Goal: Information Seeking & Learning: Learn about a topic

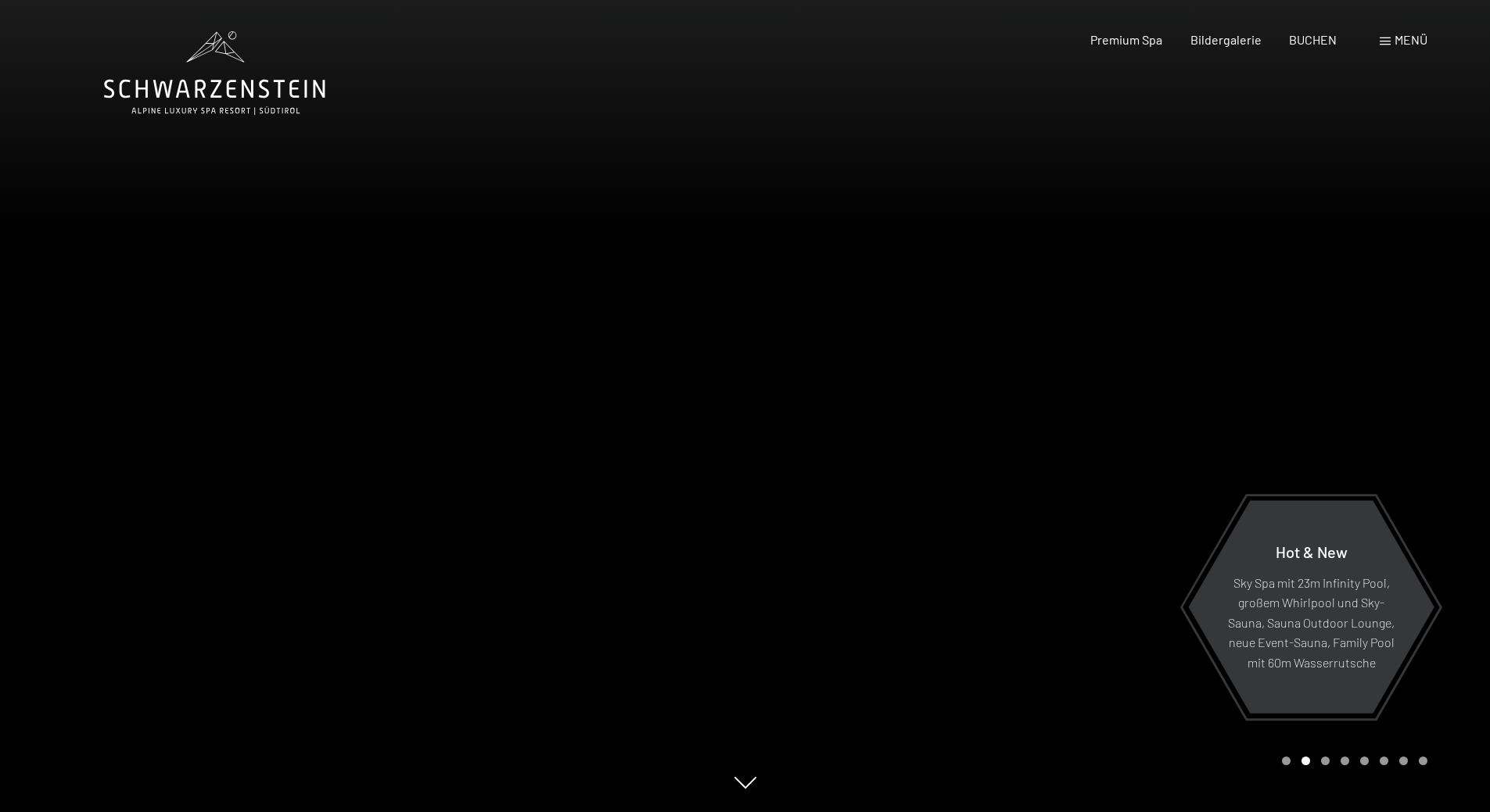
click at [722, 192] on div at bounding box center [372, 406] width 745 height 812
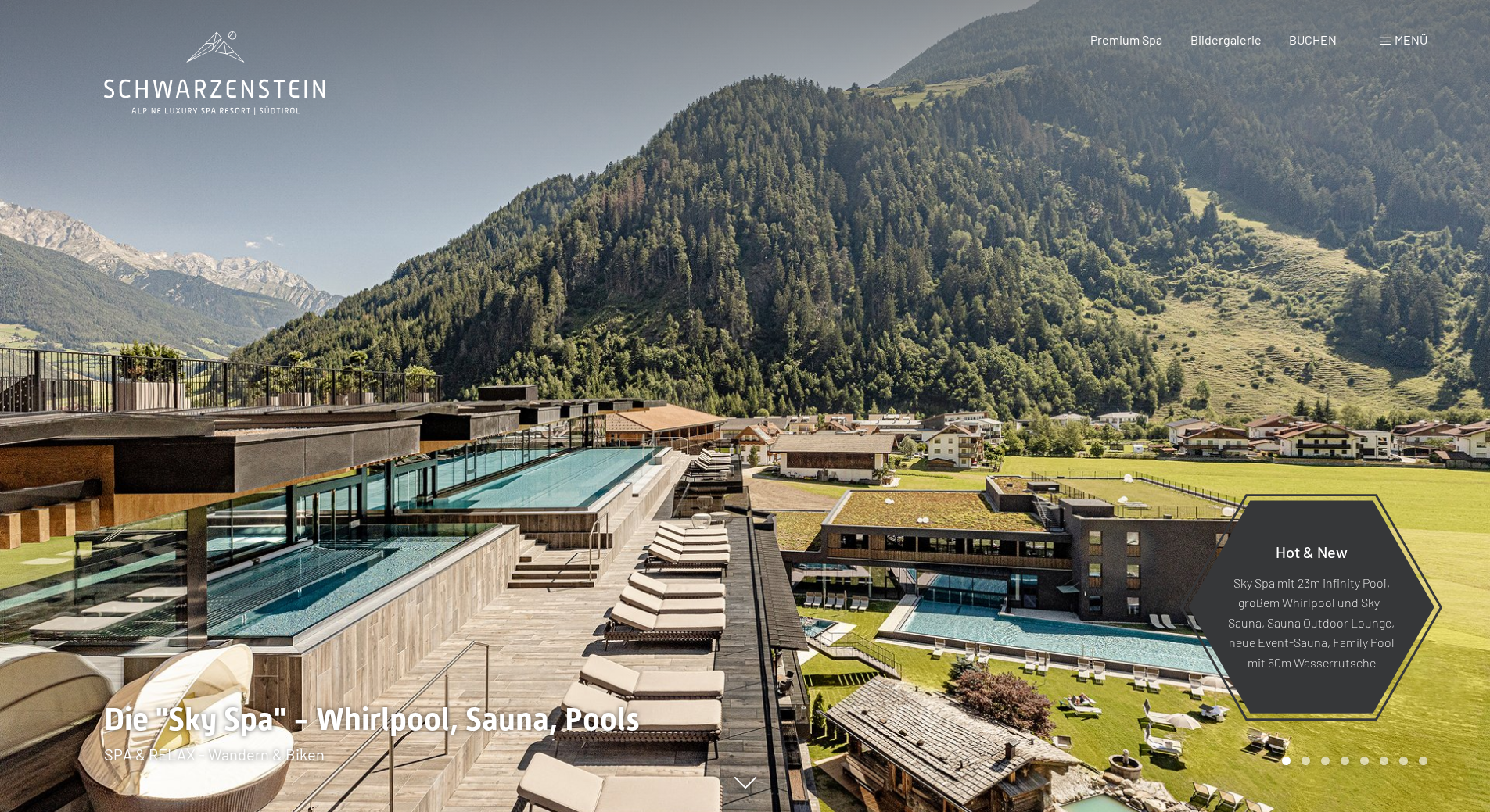
click at [722, 192] on div at bounding box center [372, 406] width 745 height 812
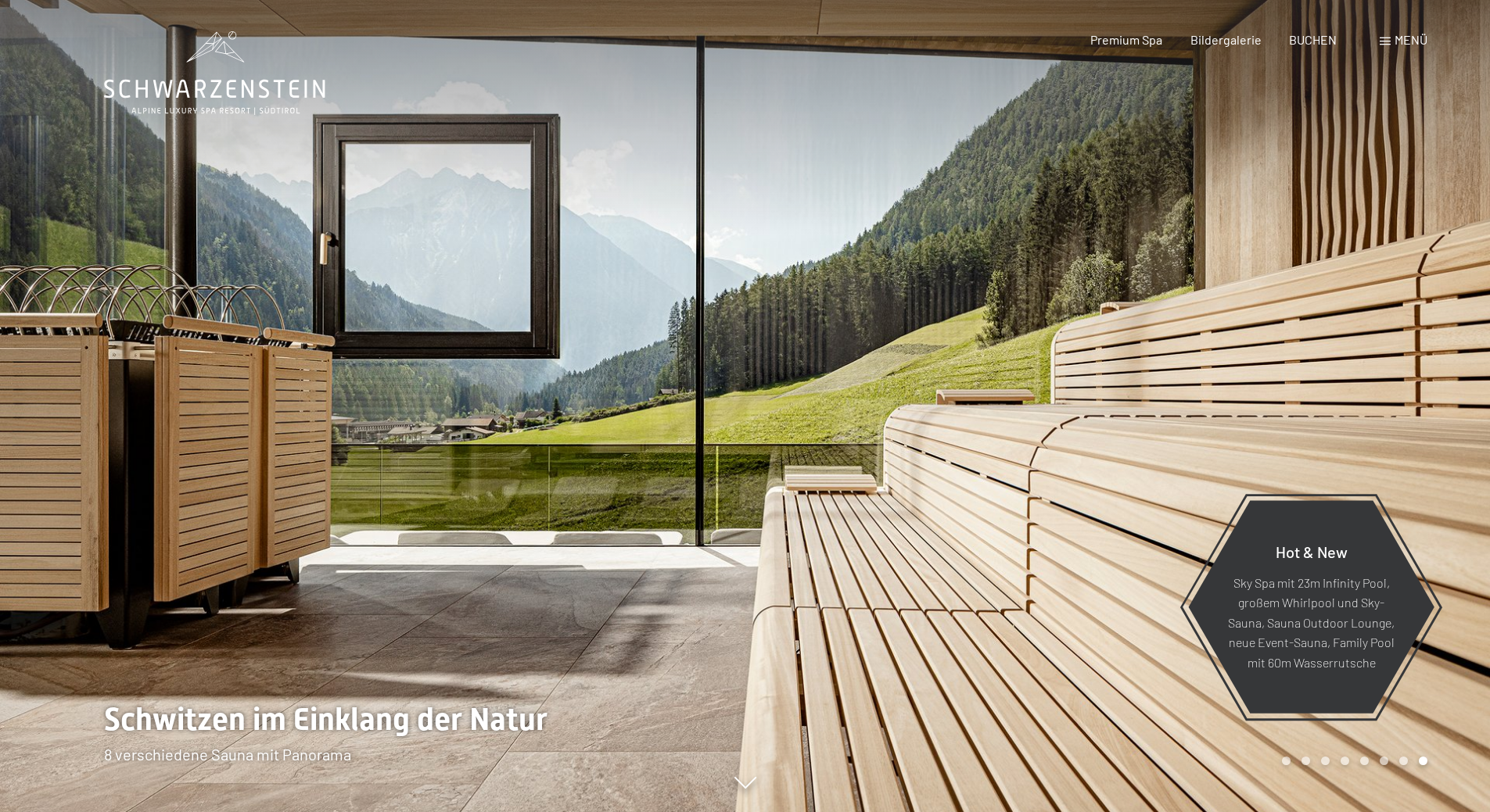
click at [722, 192] on div at bounding box center [372, 406] width 745 height 812
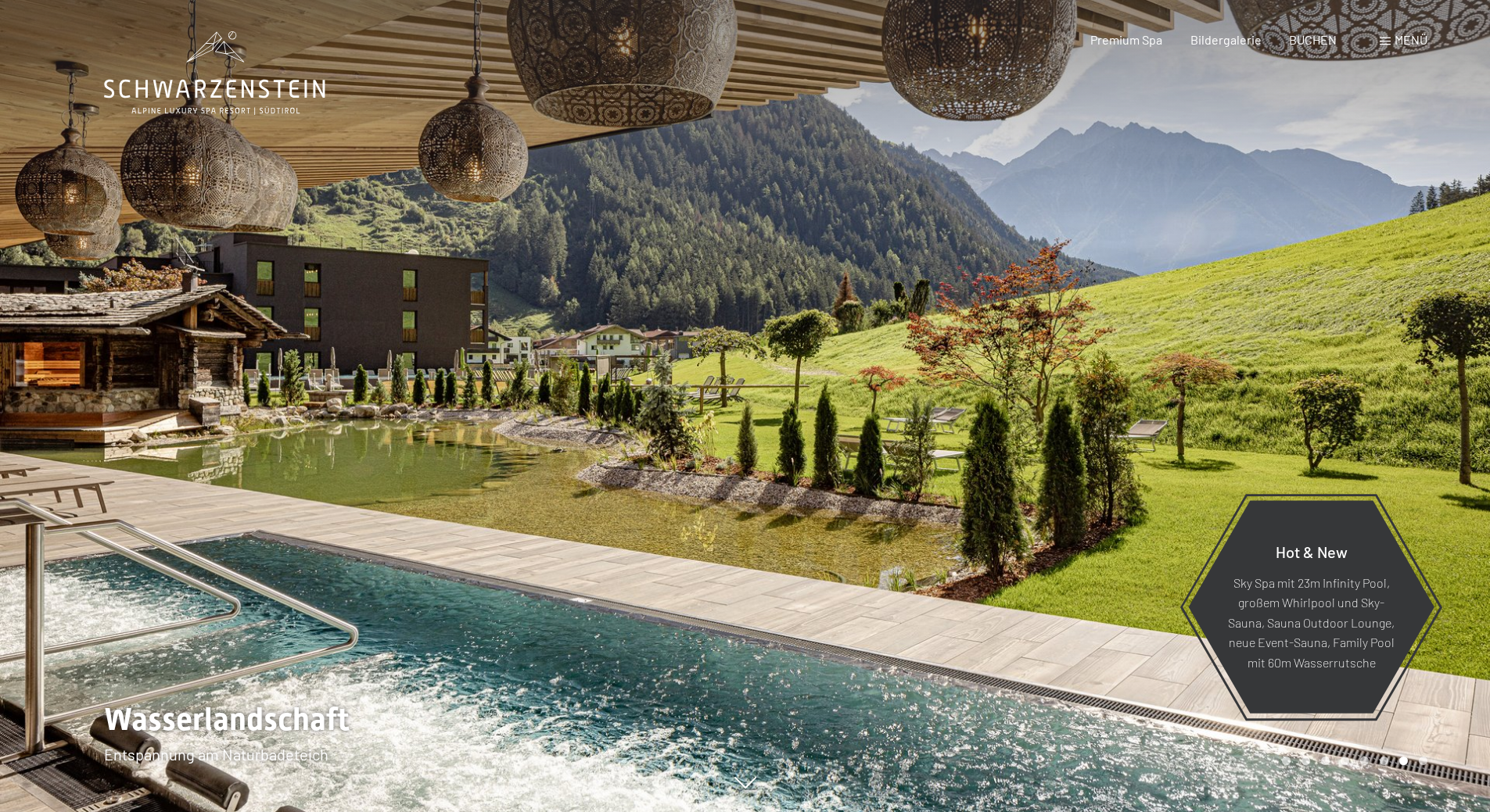
click at [722, 192] on div at bounding box center [372, 406] width 745 height 812
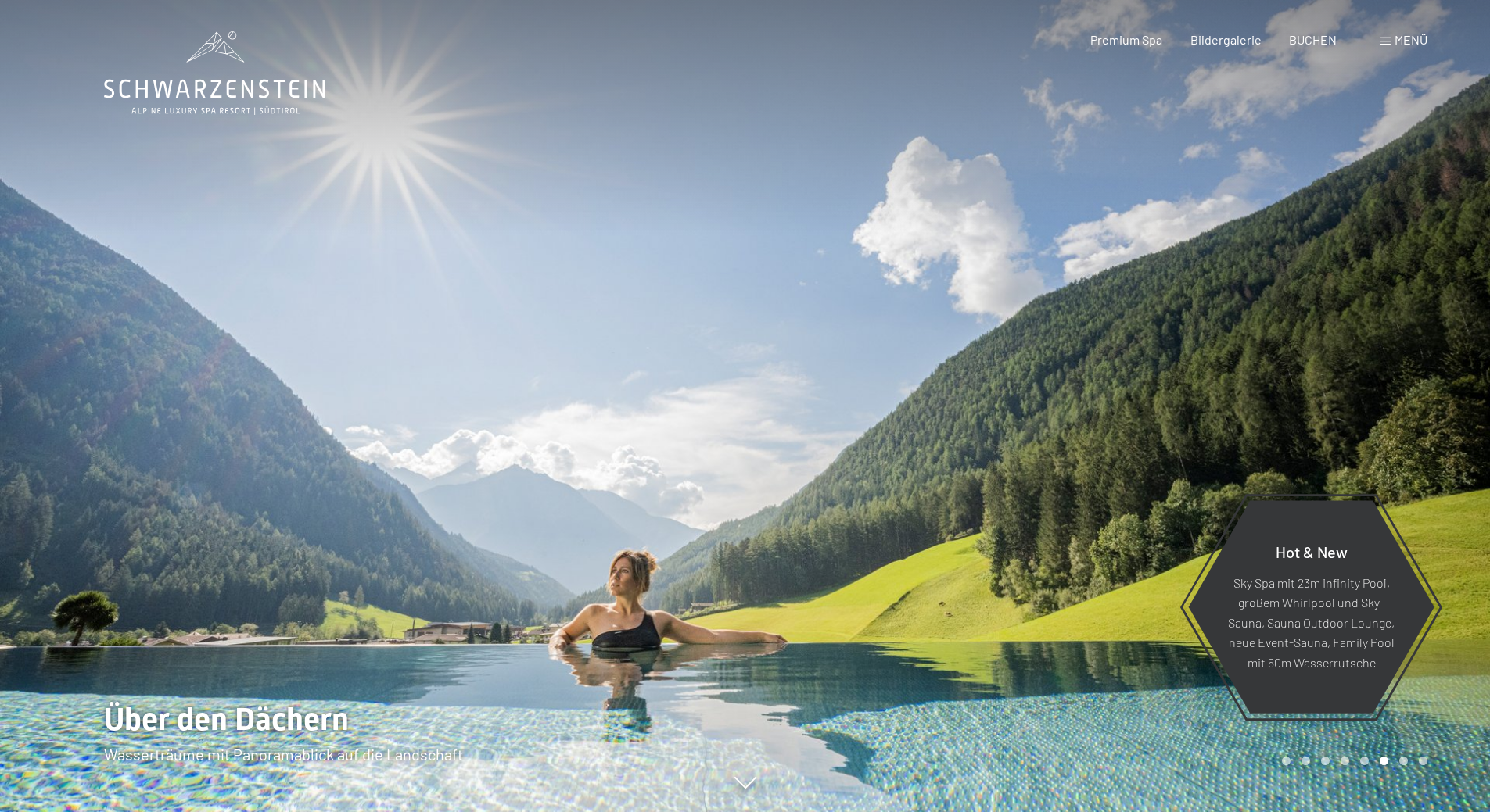
click at [711, 189] on div at bounding box center [372, 406] width 745 height 812
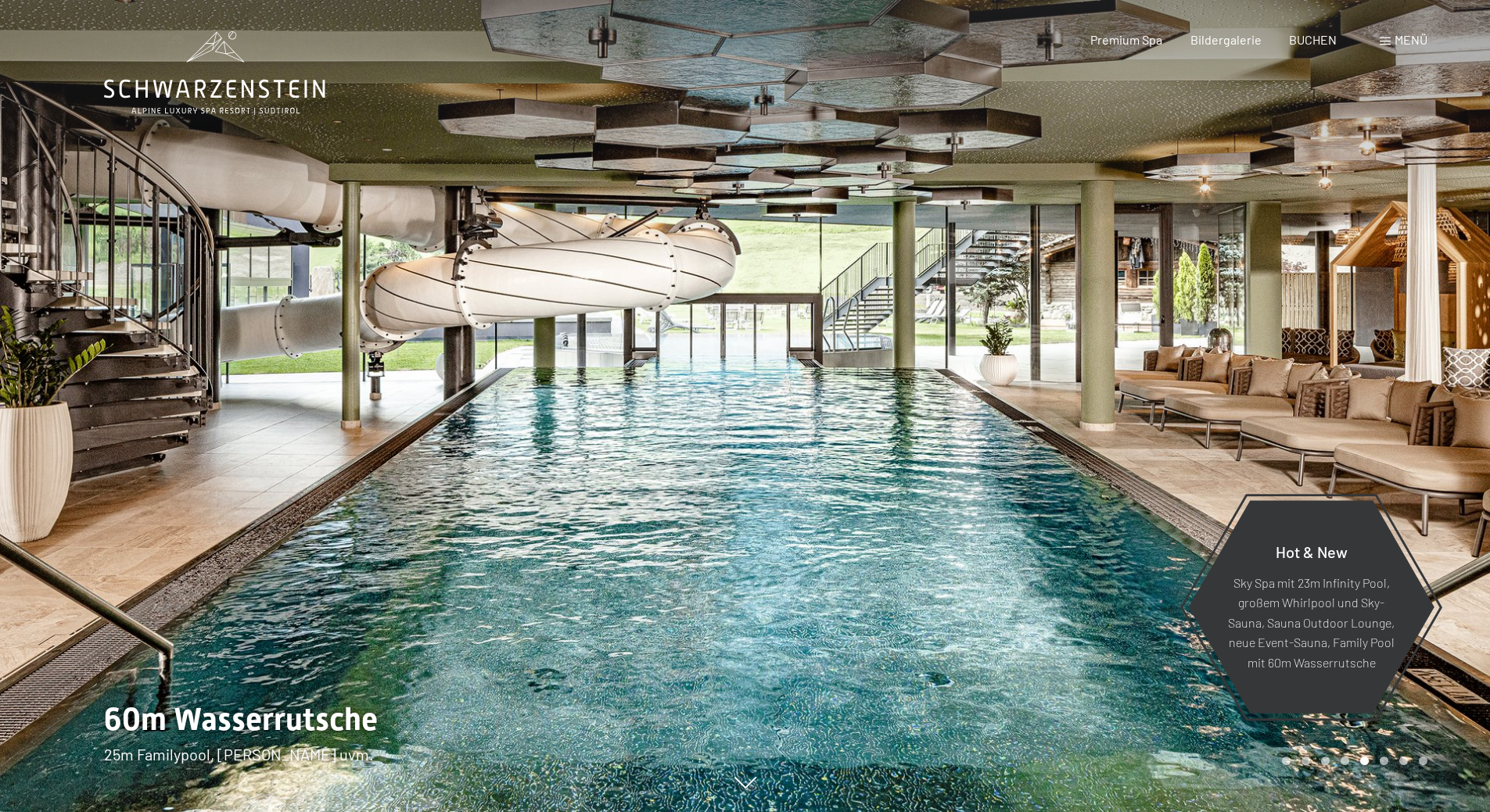
click at [711, 188] on div at bounding box center [372, 406] width 745 height 812
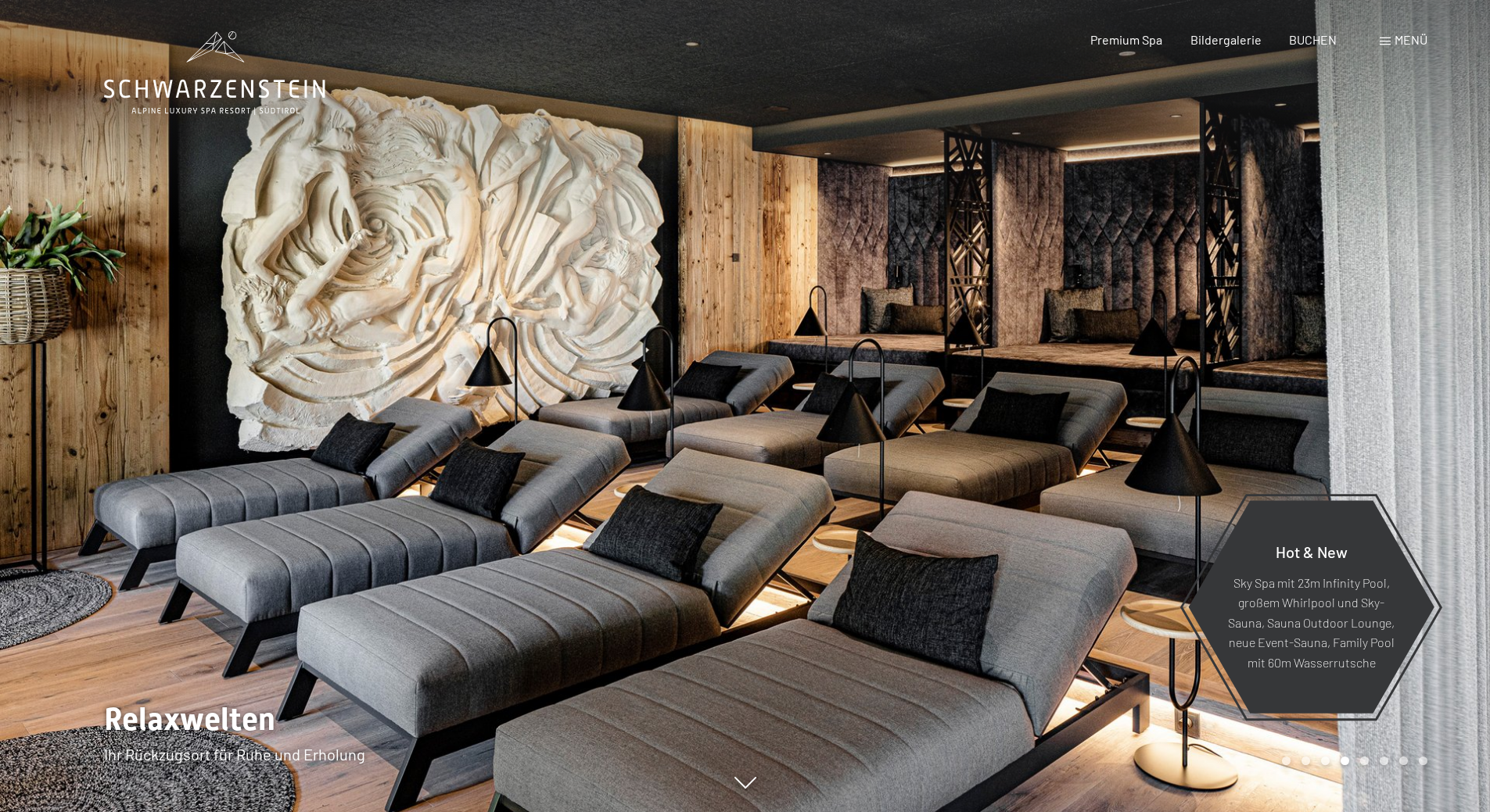
click at [698, 184] on div at bounding box center [372, 406] width 745 height 812
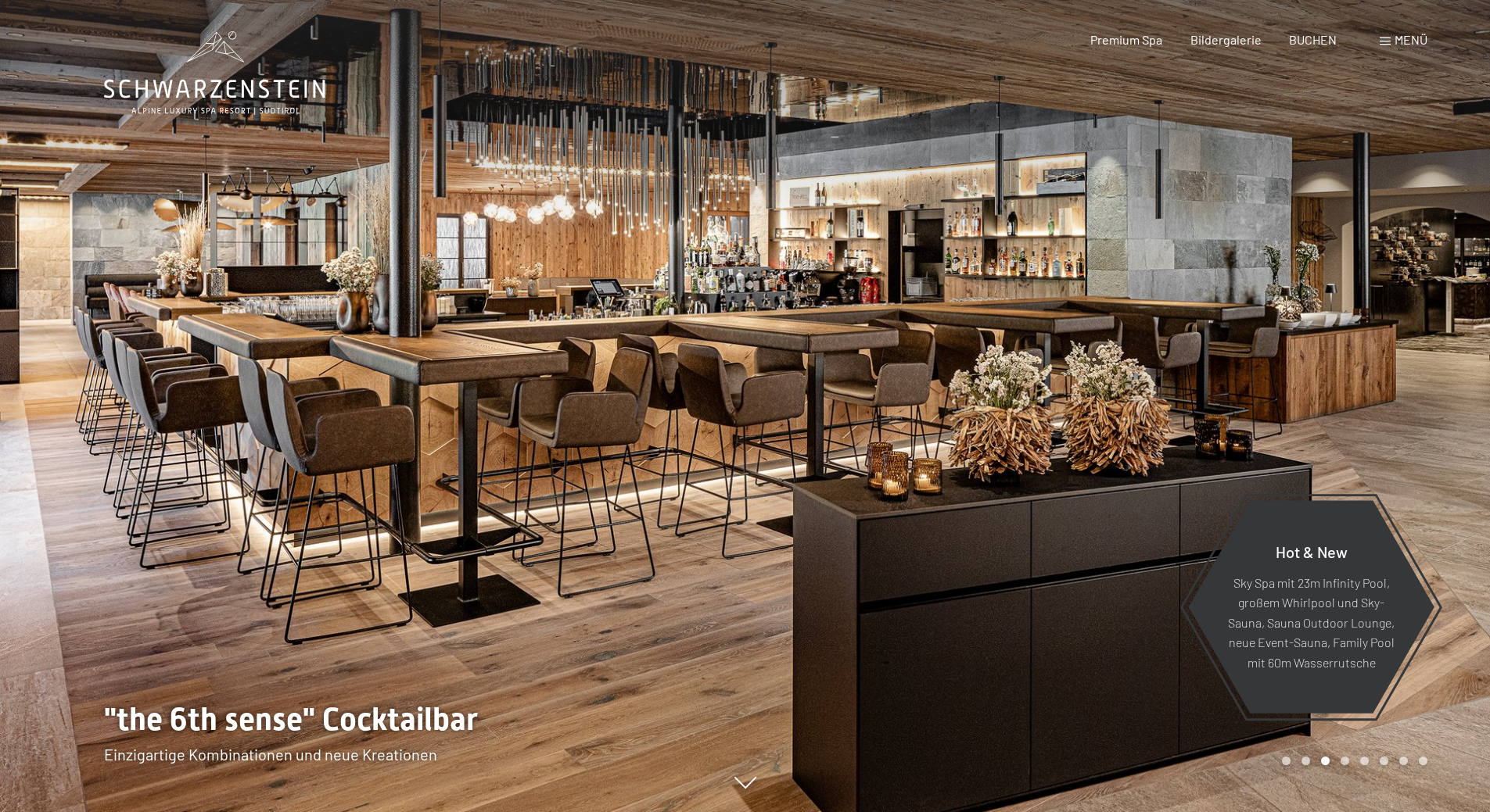
click at [698, 184] on div at bounding box center [372, 406] width 745 height 812
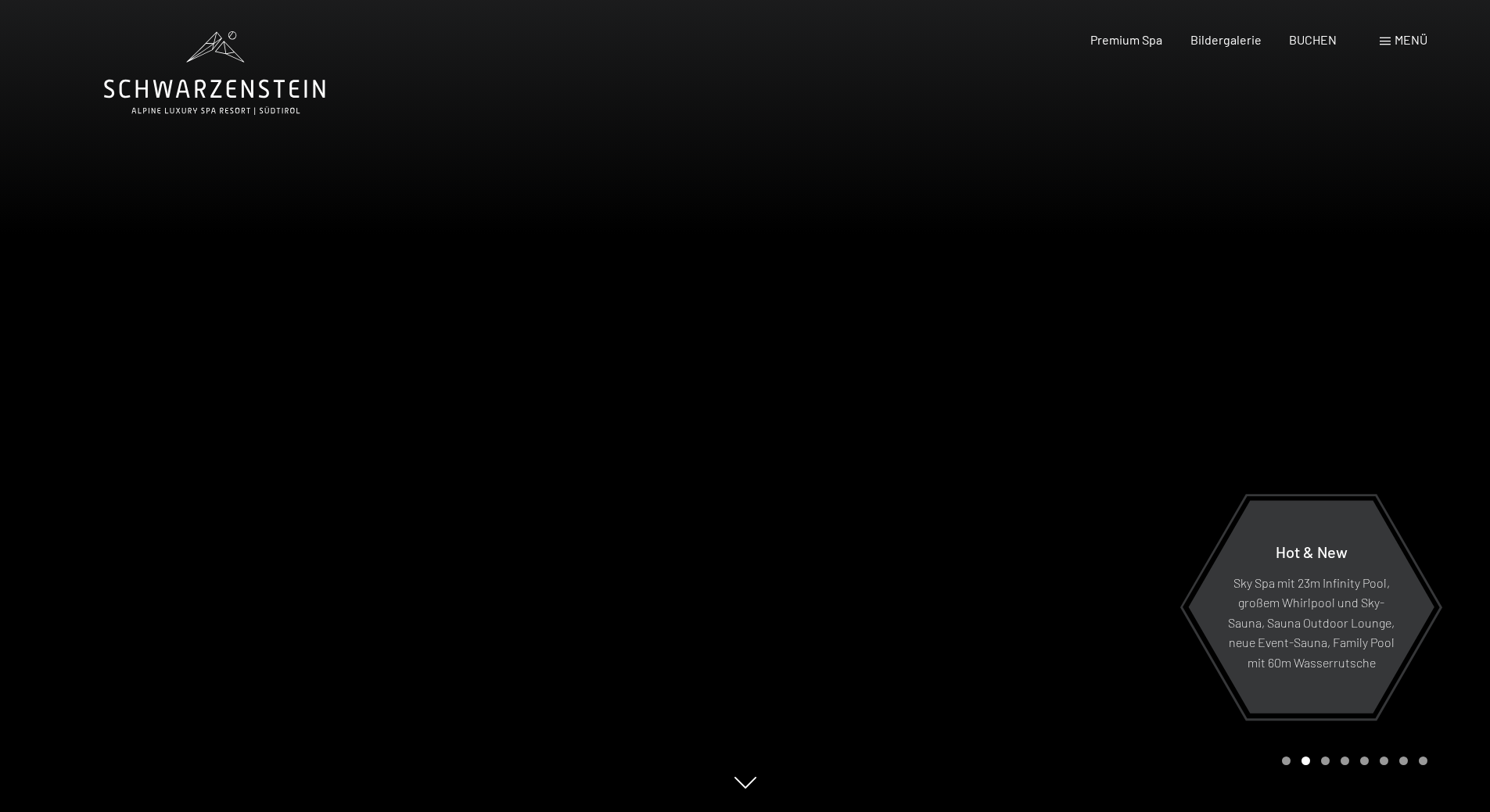
click at [698, 184] on div at bounding box center [372, 406] width 745 height 812
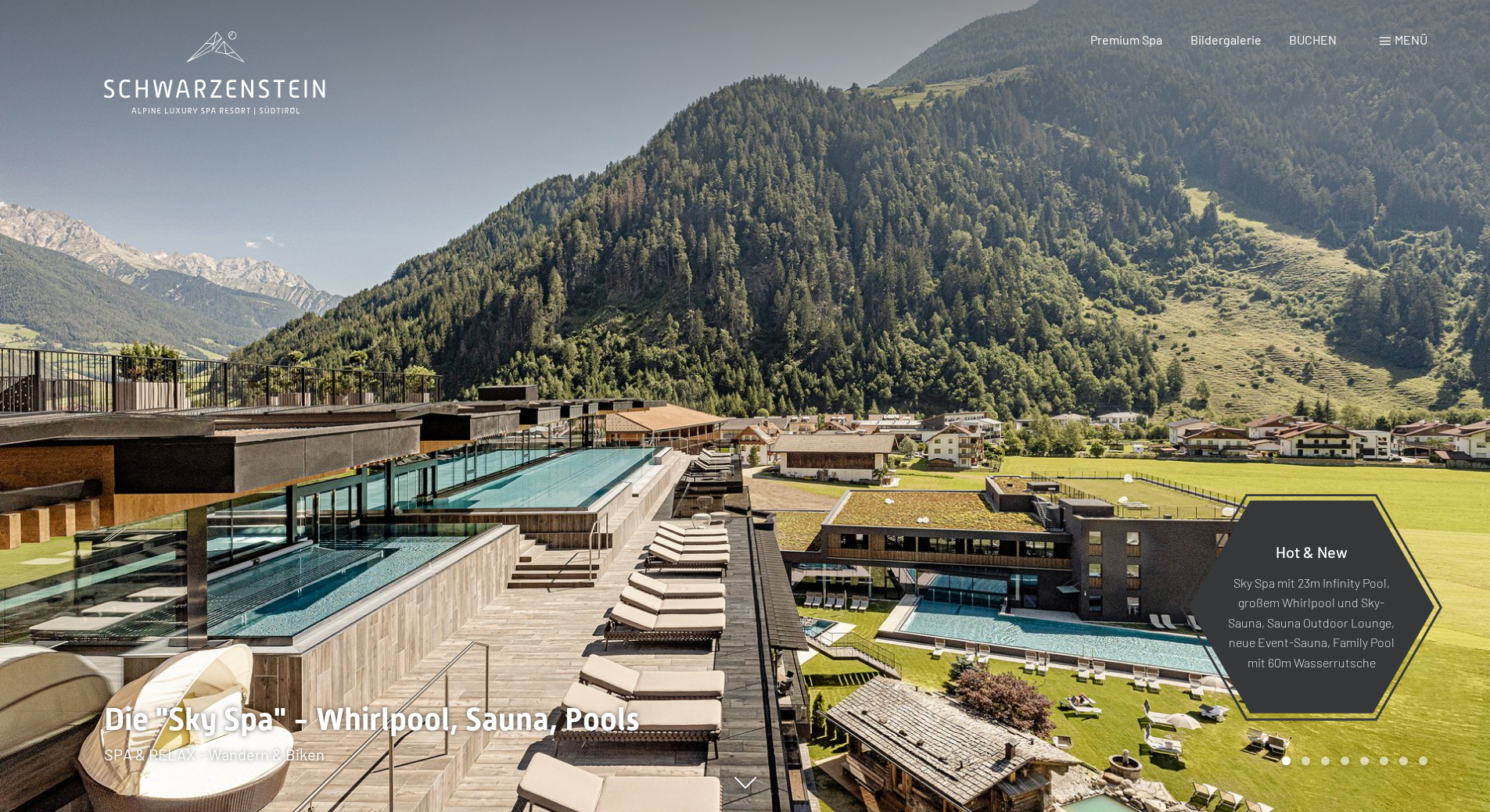
click at [1387, 42] on span at bounding box center [1385, 42] width 11 height 8
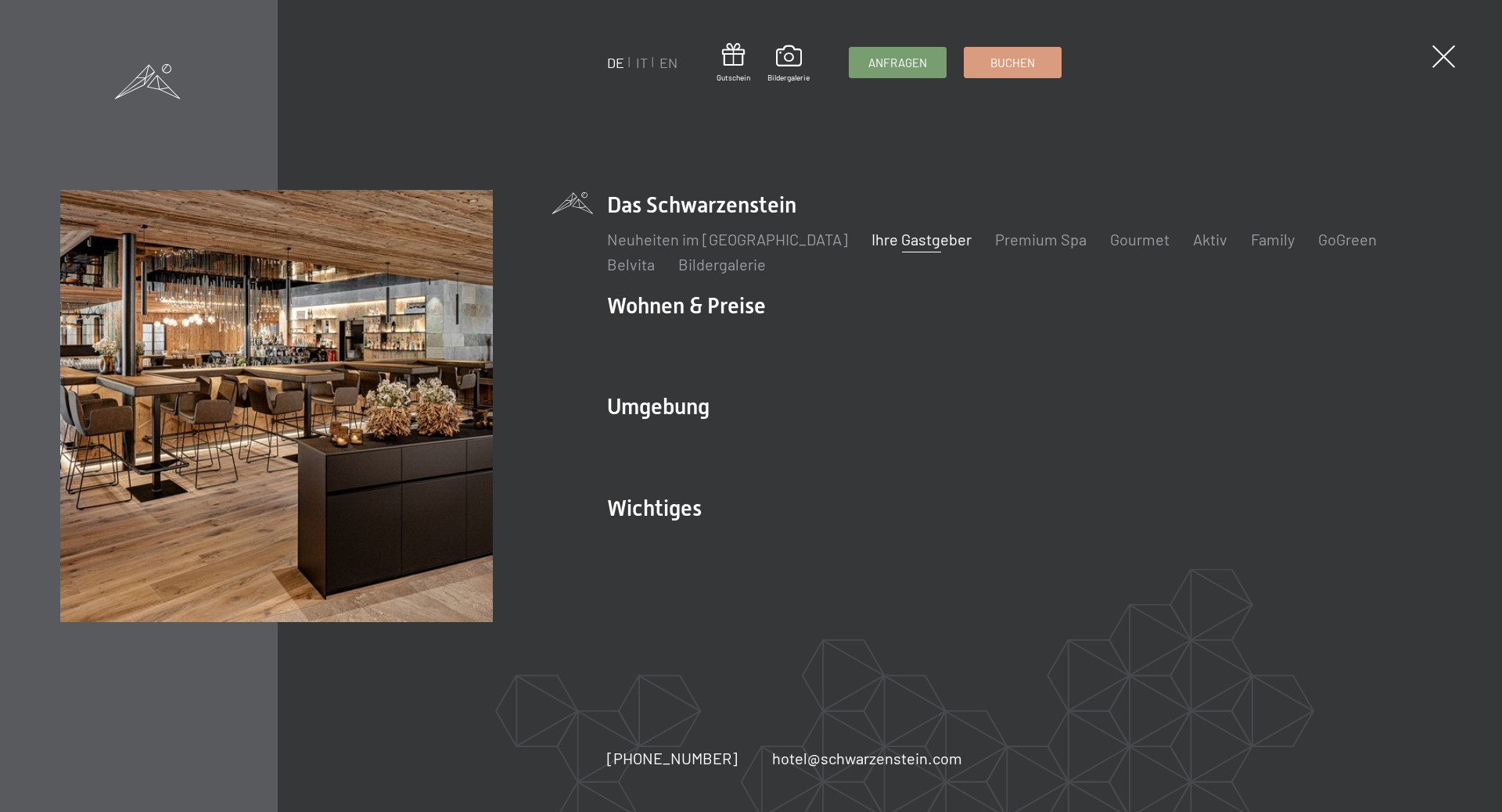
click at [873, 237] on link "Ihre Gastgeber" at bounding box center [921, 239] width 100 height 18
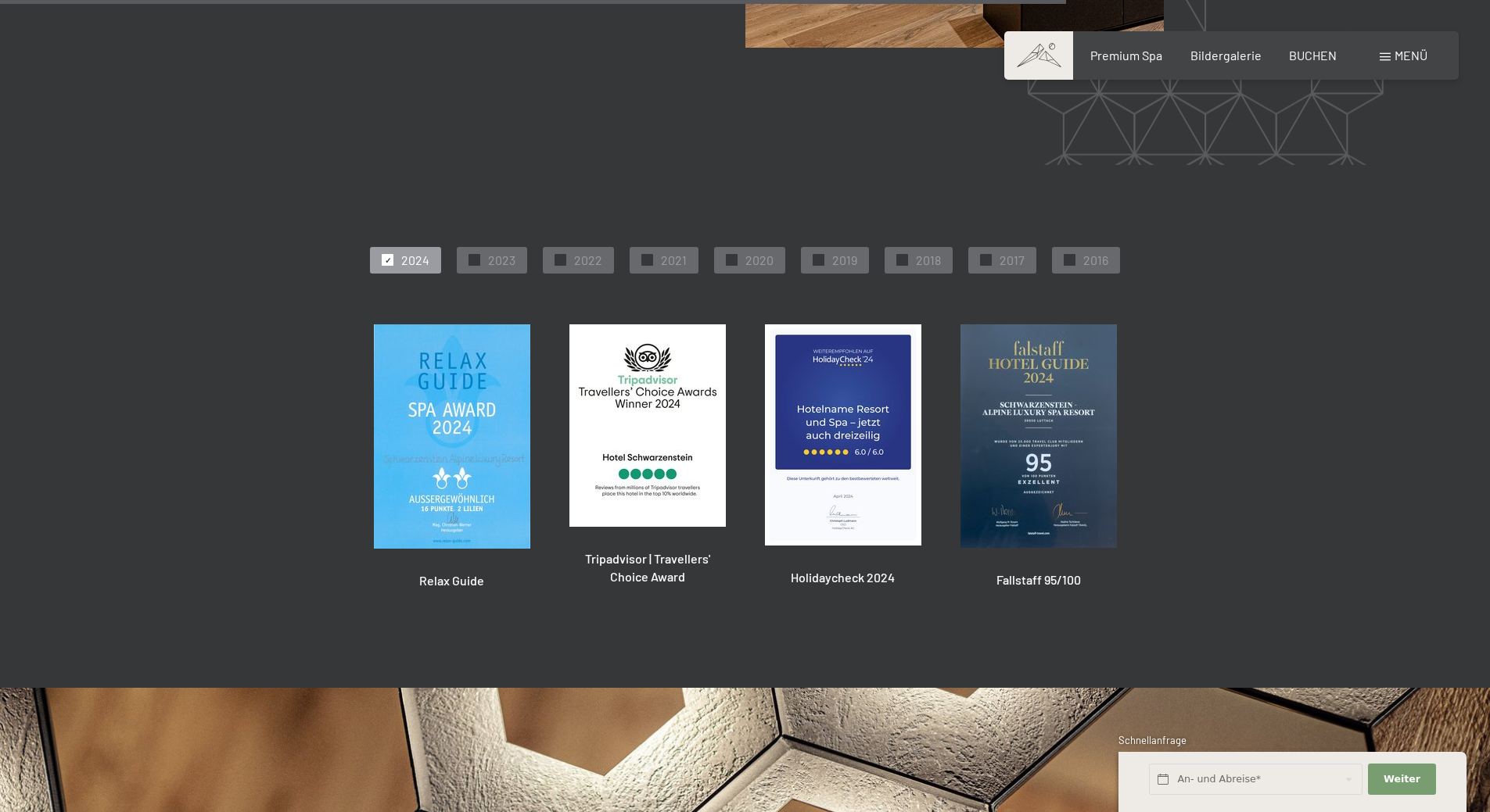
scroll to position [3976, 0]
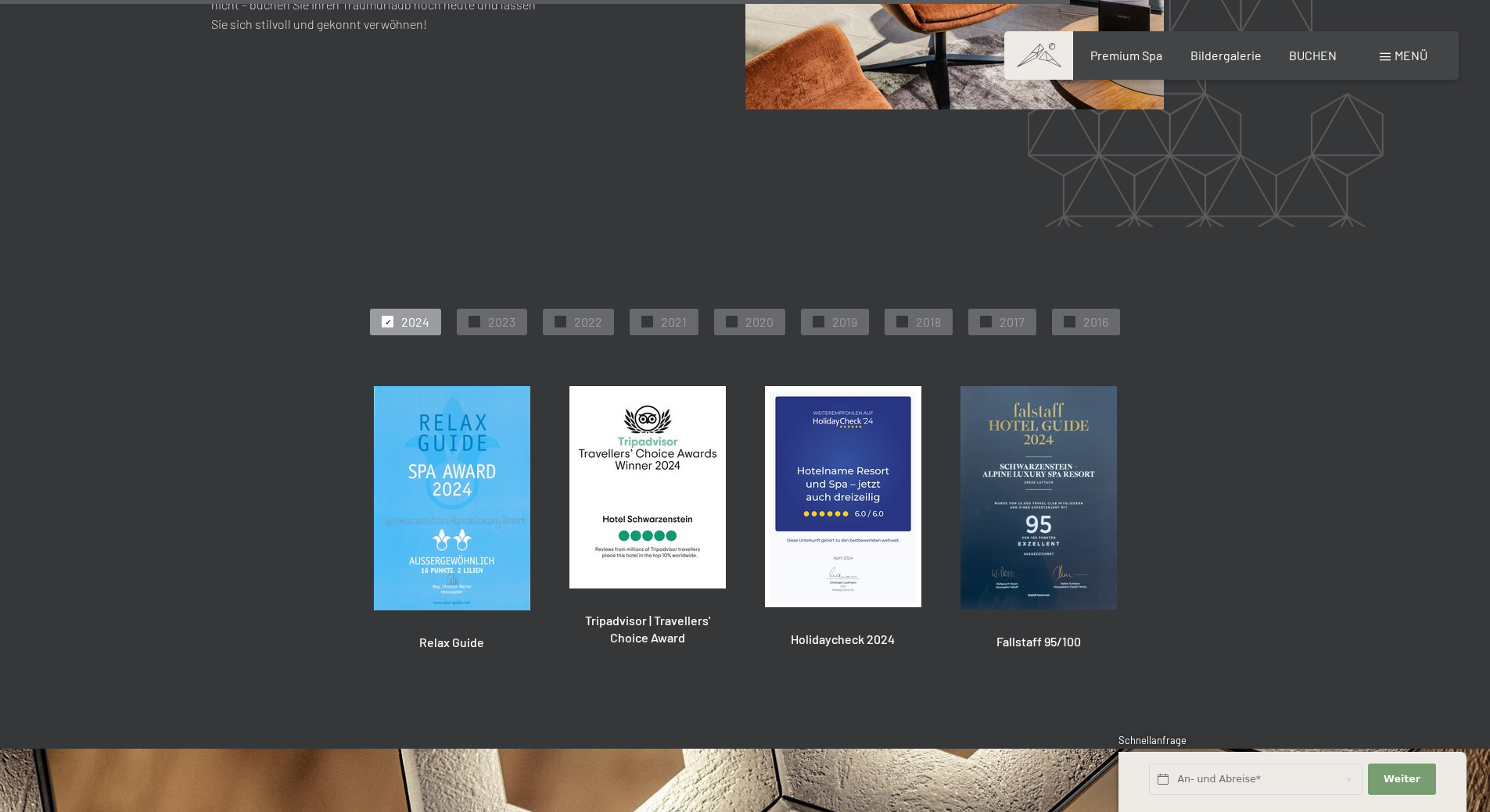
click at [1396, 54] on span "Menü" at bounding box center [1411, 55] width 33 height 15
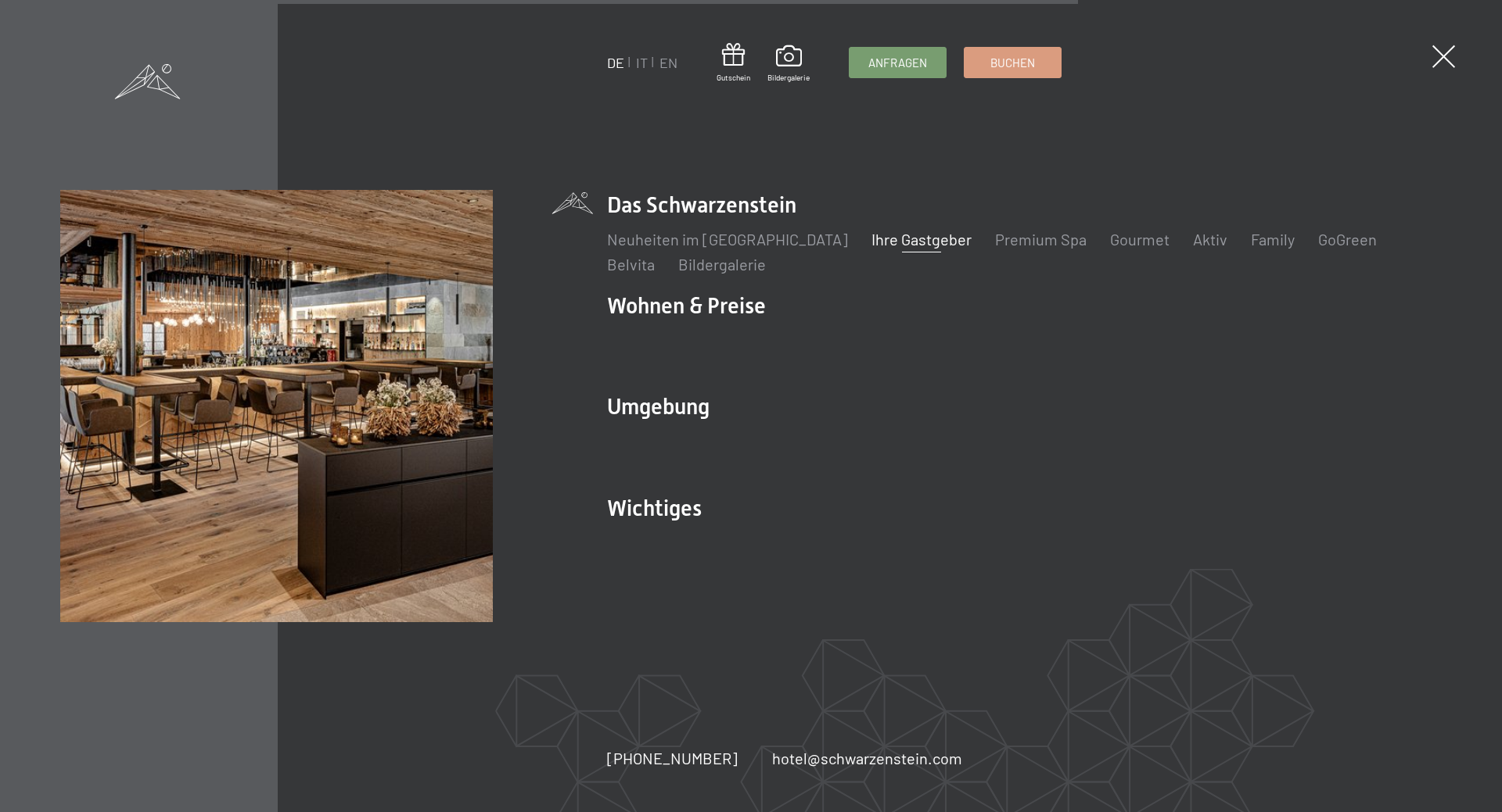
scroll to position [3945, 0]
click at [995, 244] on link "Premium Spa" at bounding box center [1041, 239] width 91 height 18
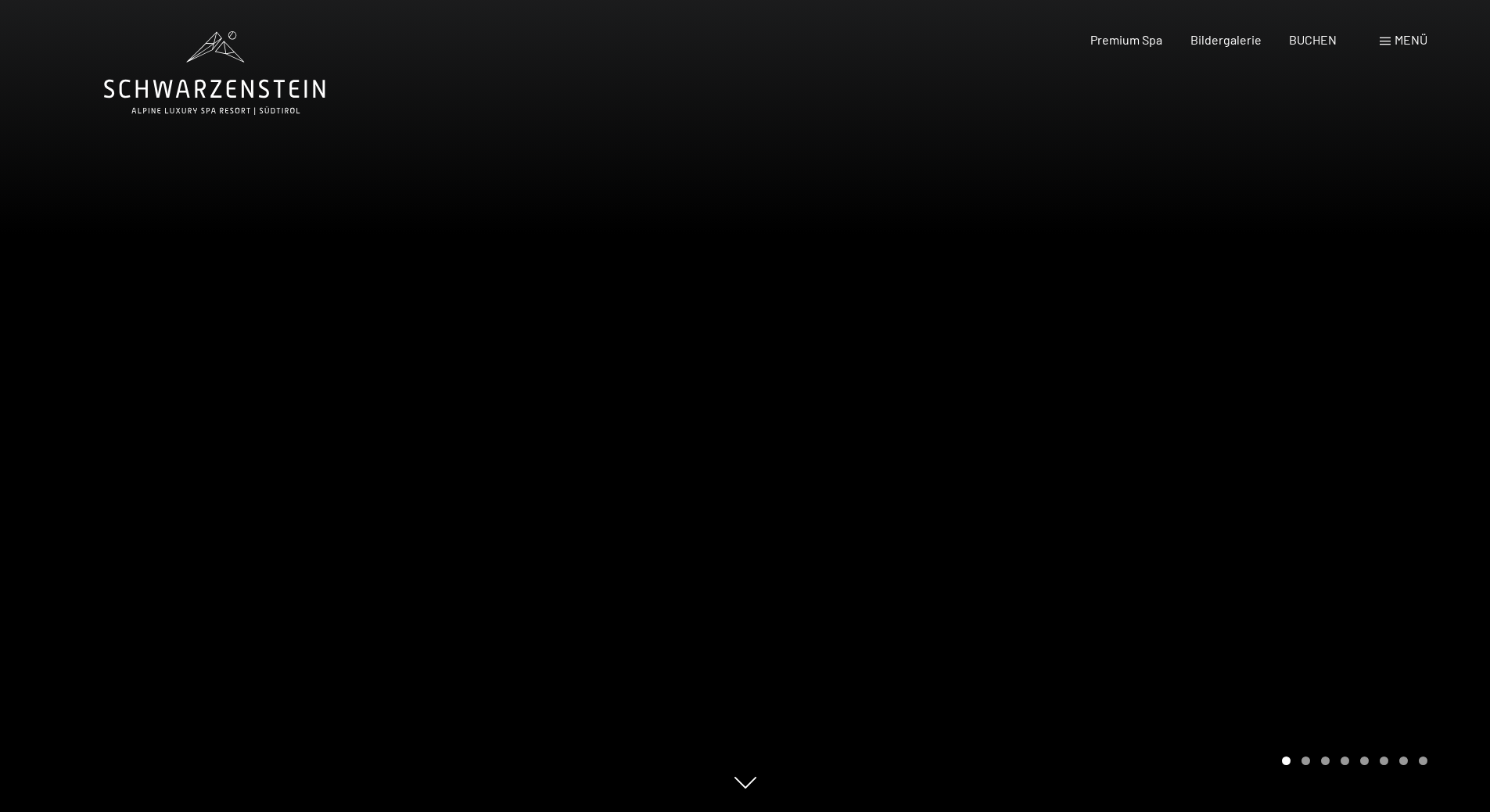
click at [783, 207] on div at bounding box center [1117, 406] width 745 height 812
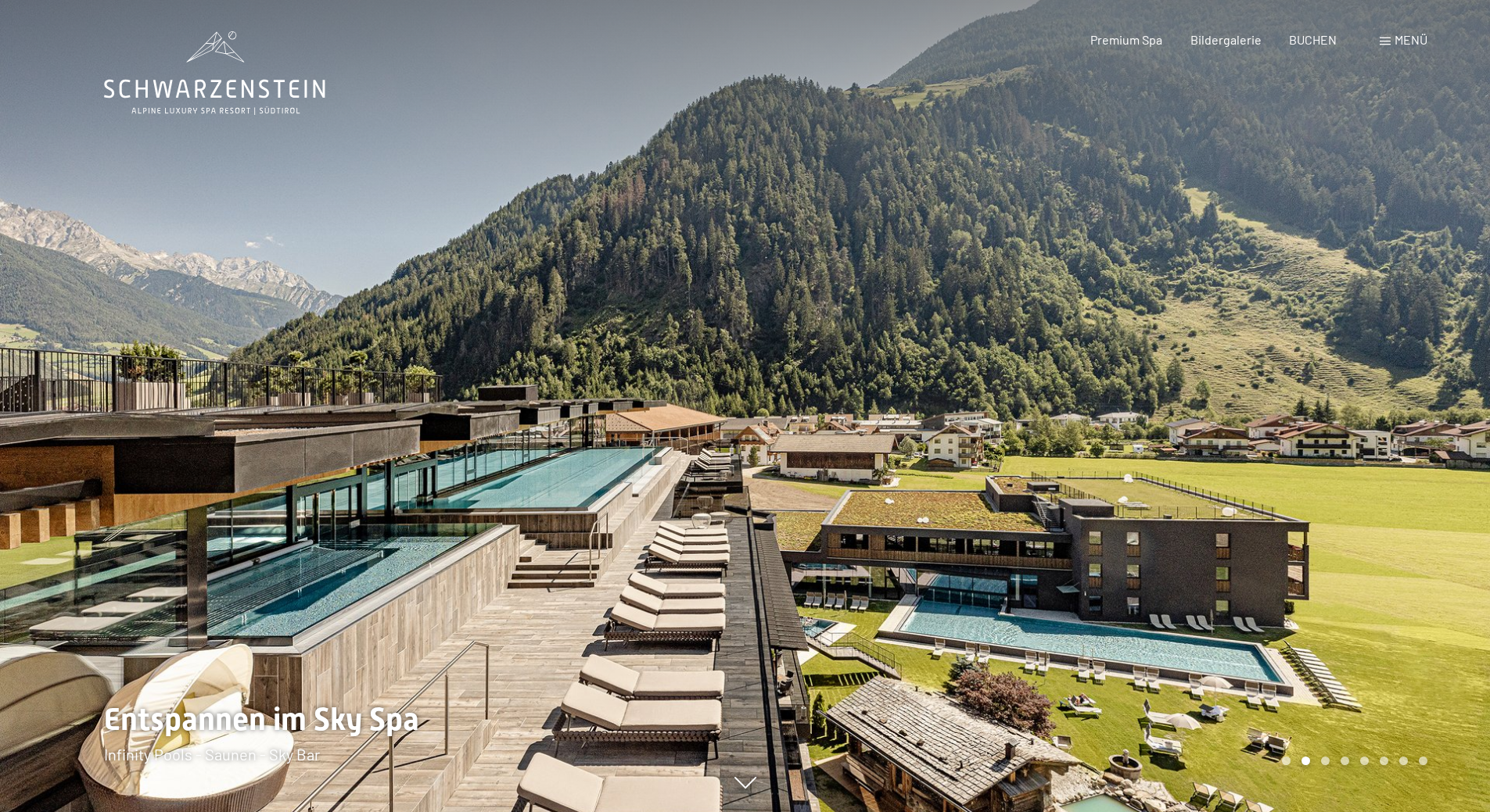
click at [677, 301] on div at bounding box center [372, 406] width 745 height 812
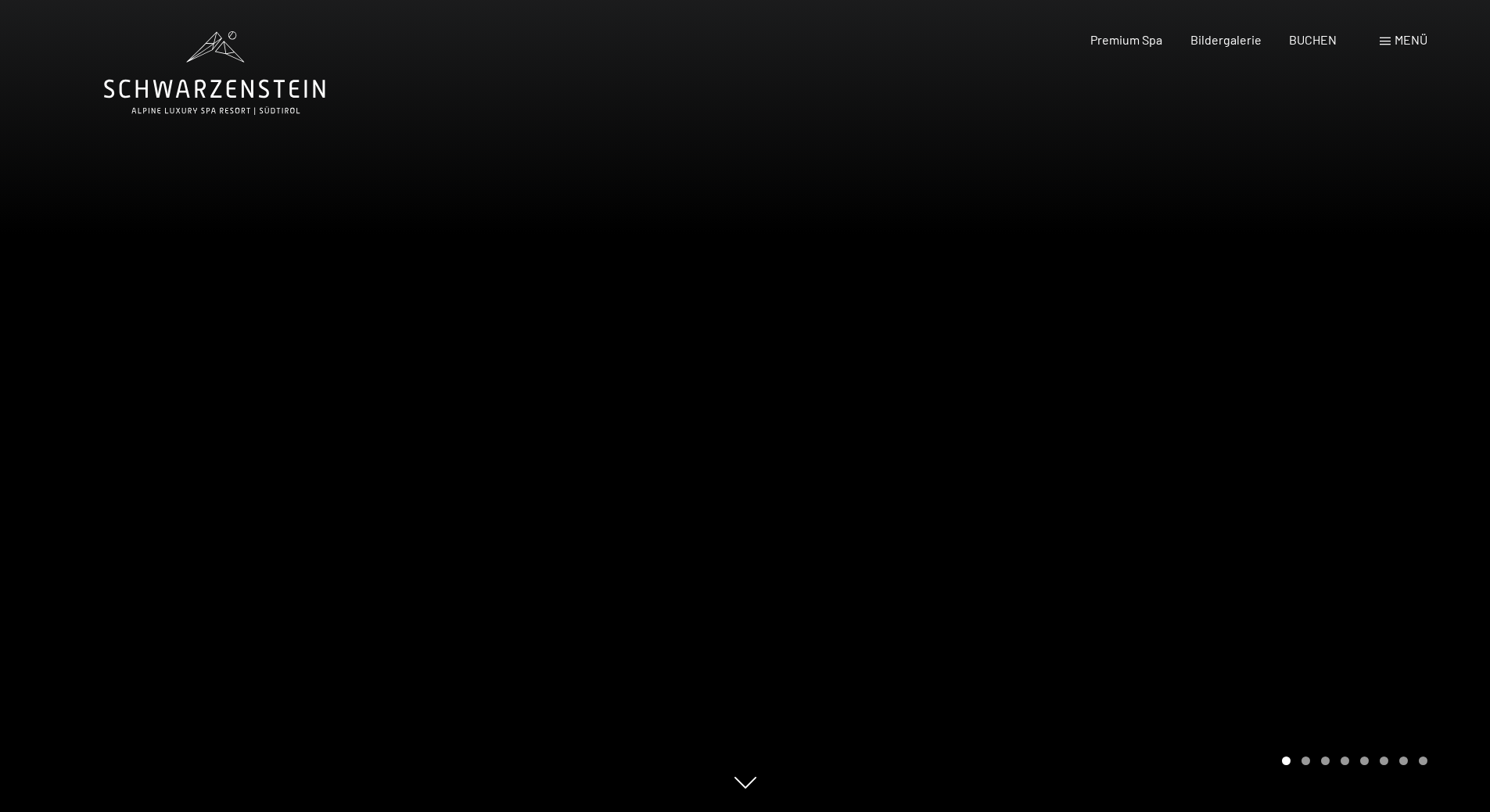
click at [669, 301] on div at bounding box center [372, 406] width 745 height 812
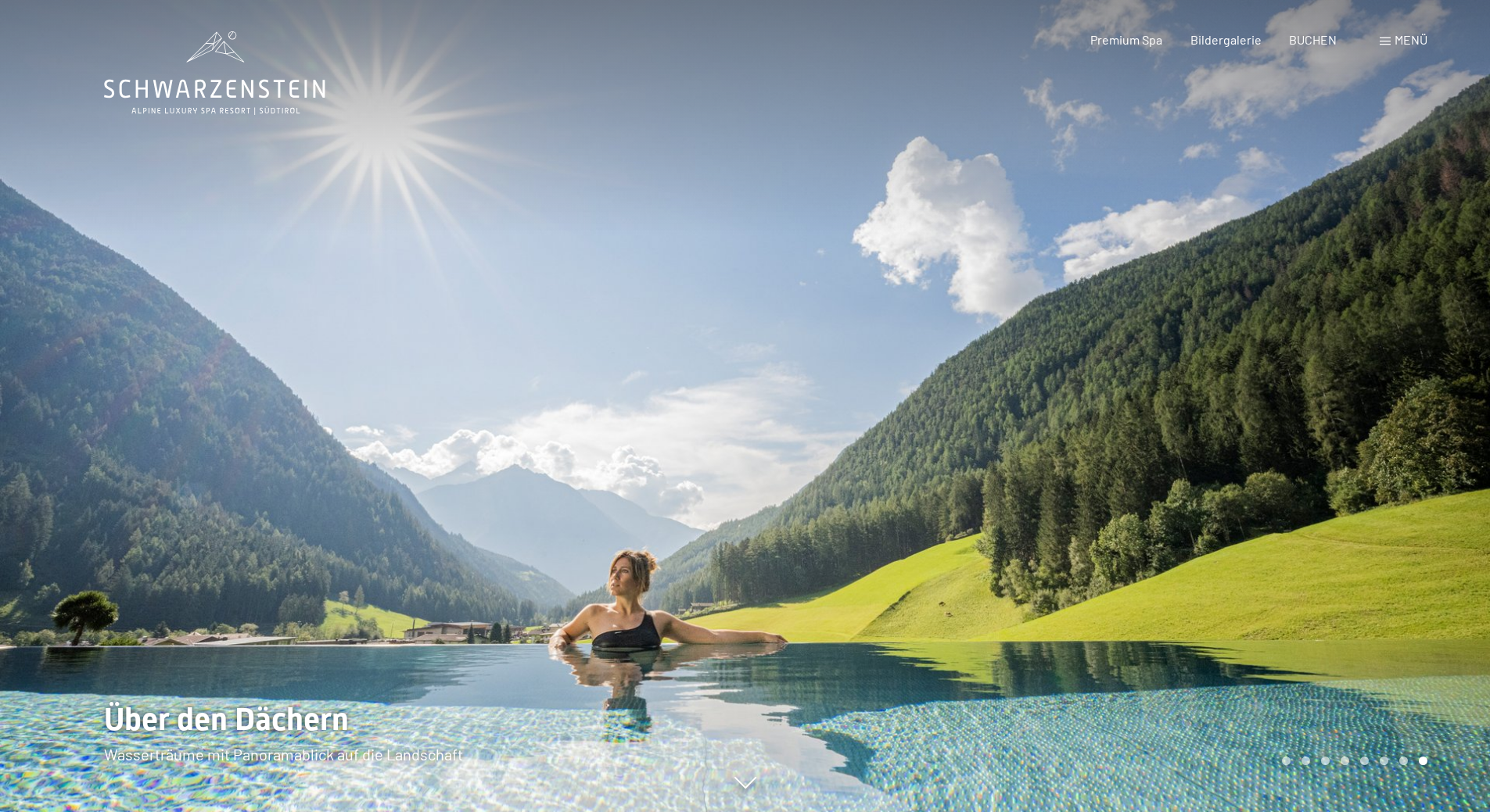
click at [669, 301] on div at bounding box center [372, 406] width 745 height 812
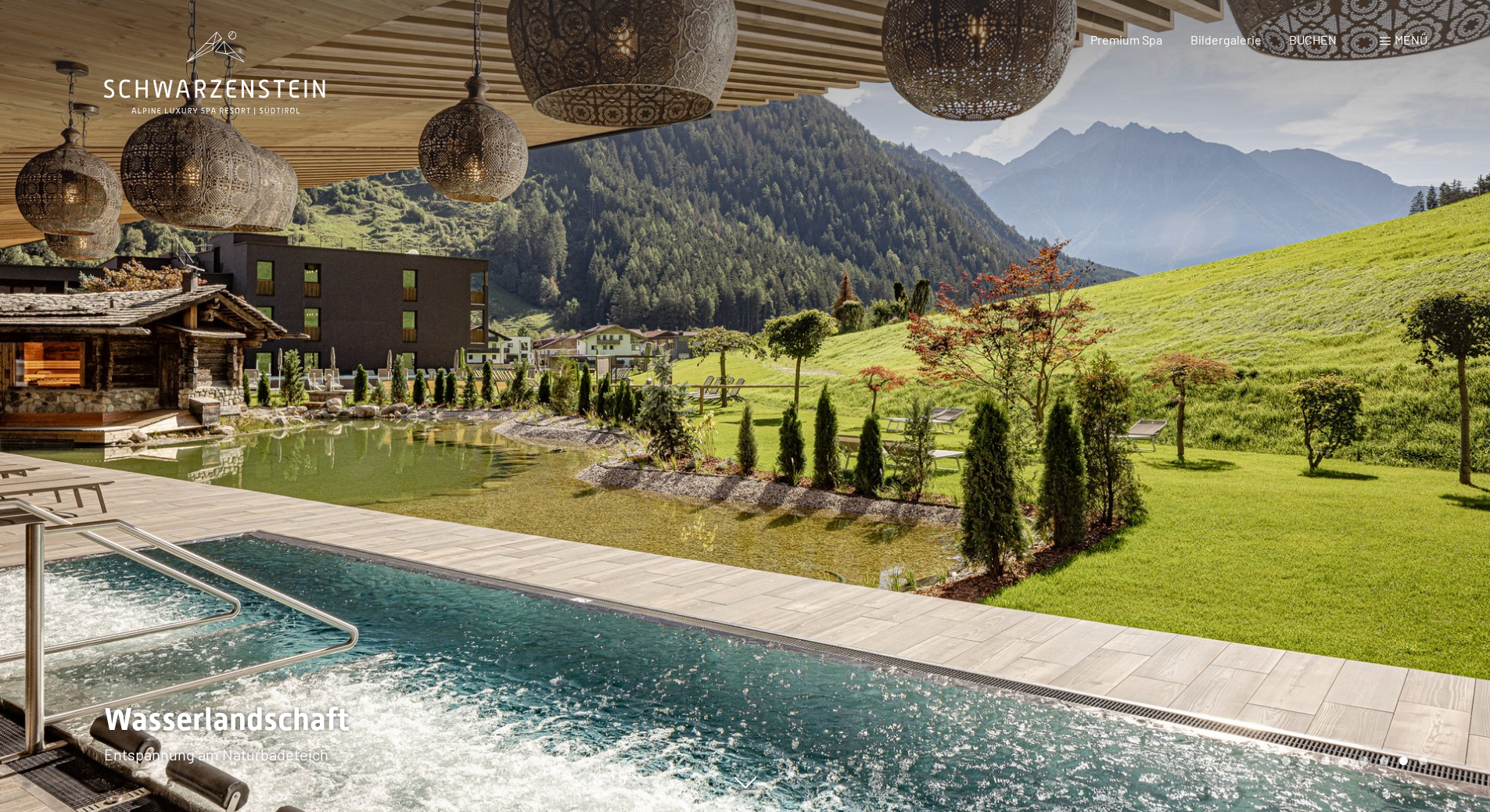
click at [667, 301] on div at bounding box center [372, 406] width 745 height 812
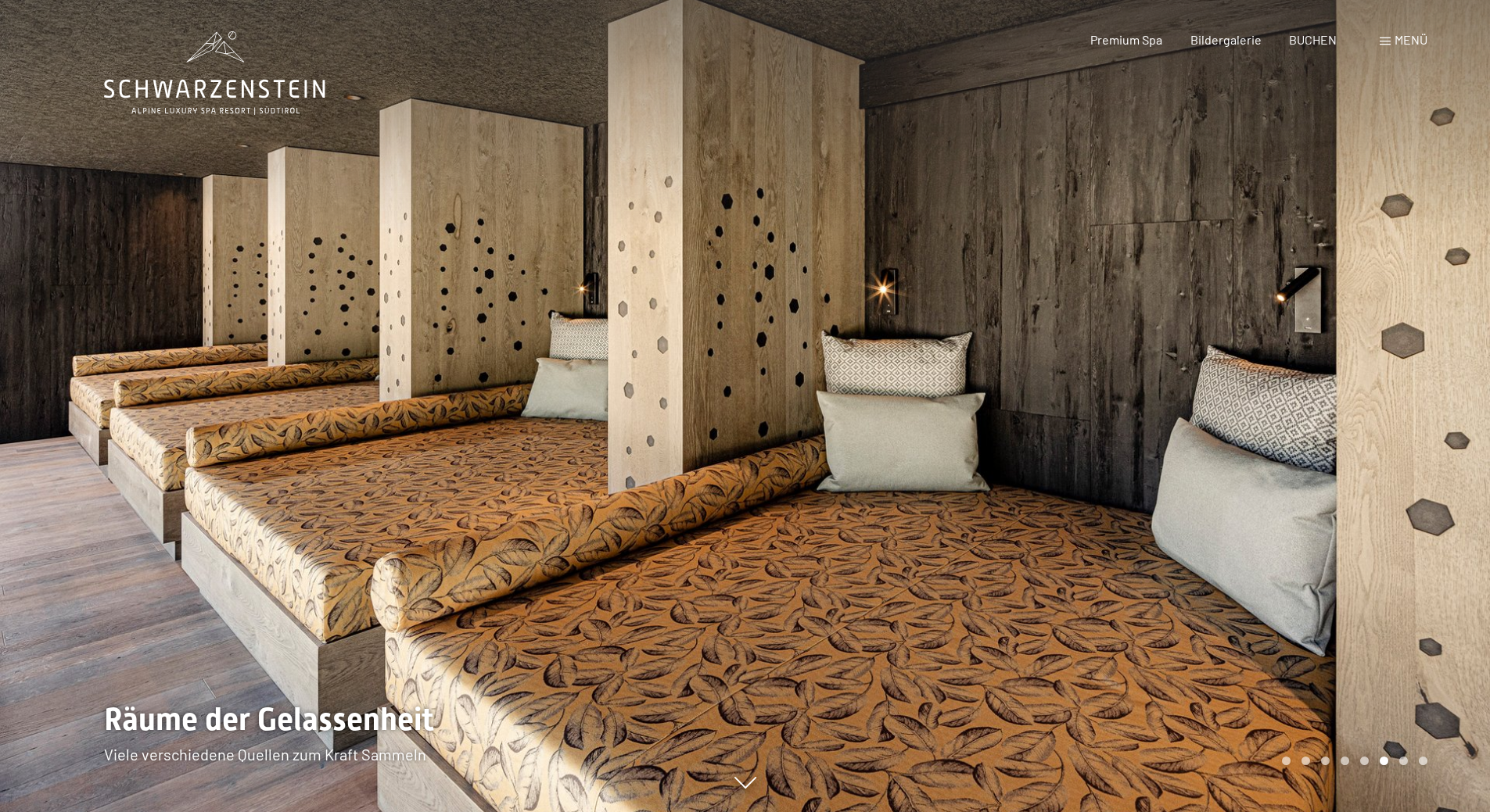
click at [667, 301] on div at bounding box center [372, 406] width 745 height 812
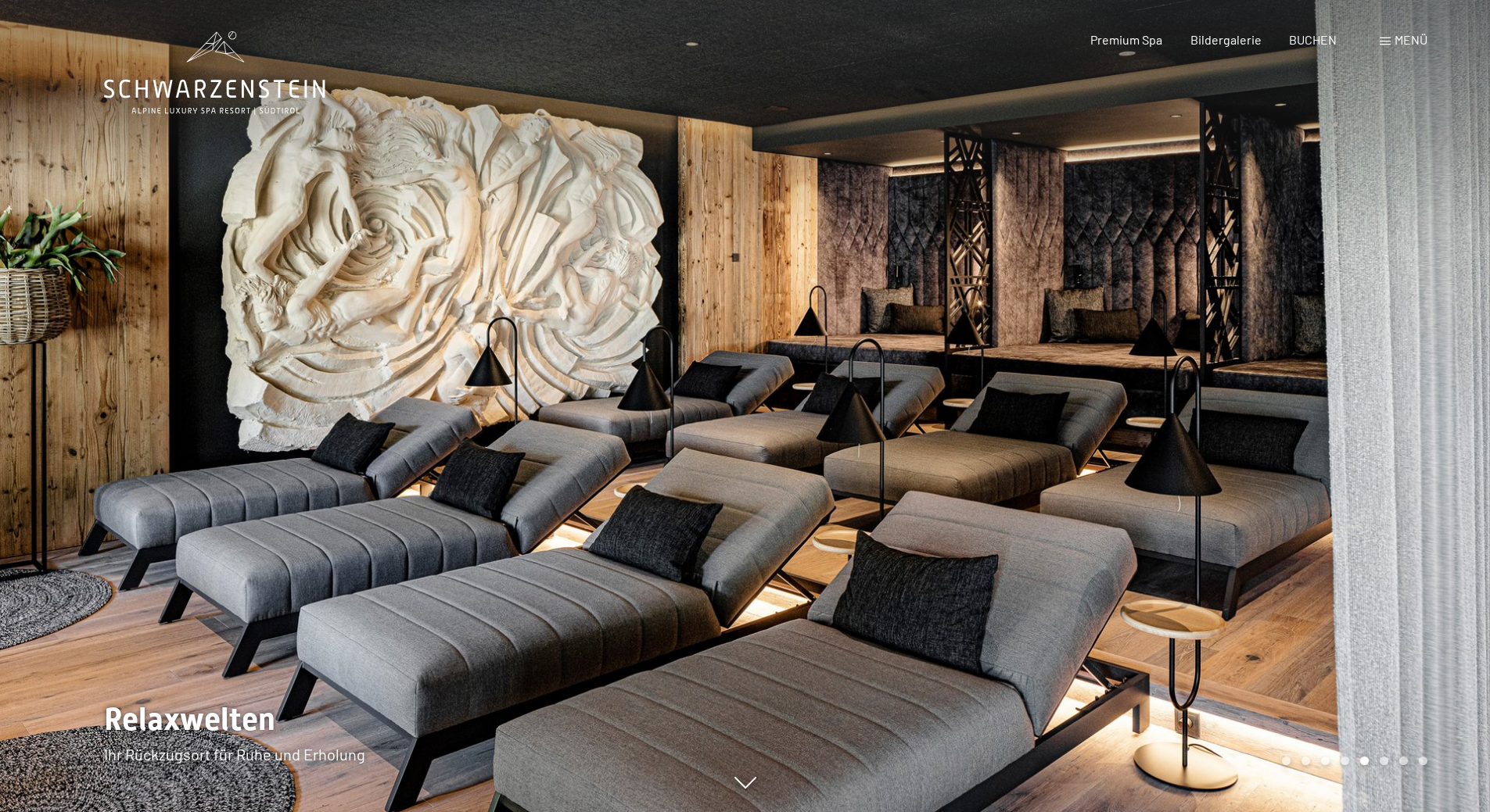
click at [763, 248] on div at bounding box center [1117, 406] width 745 height 812
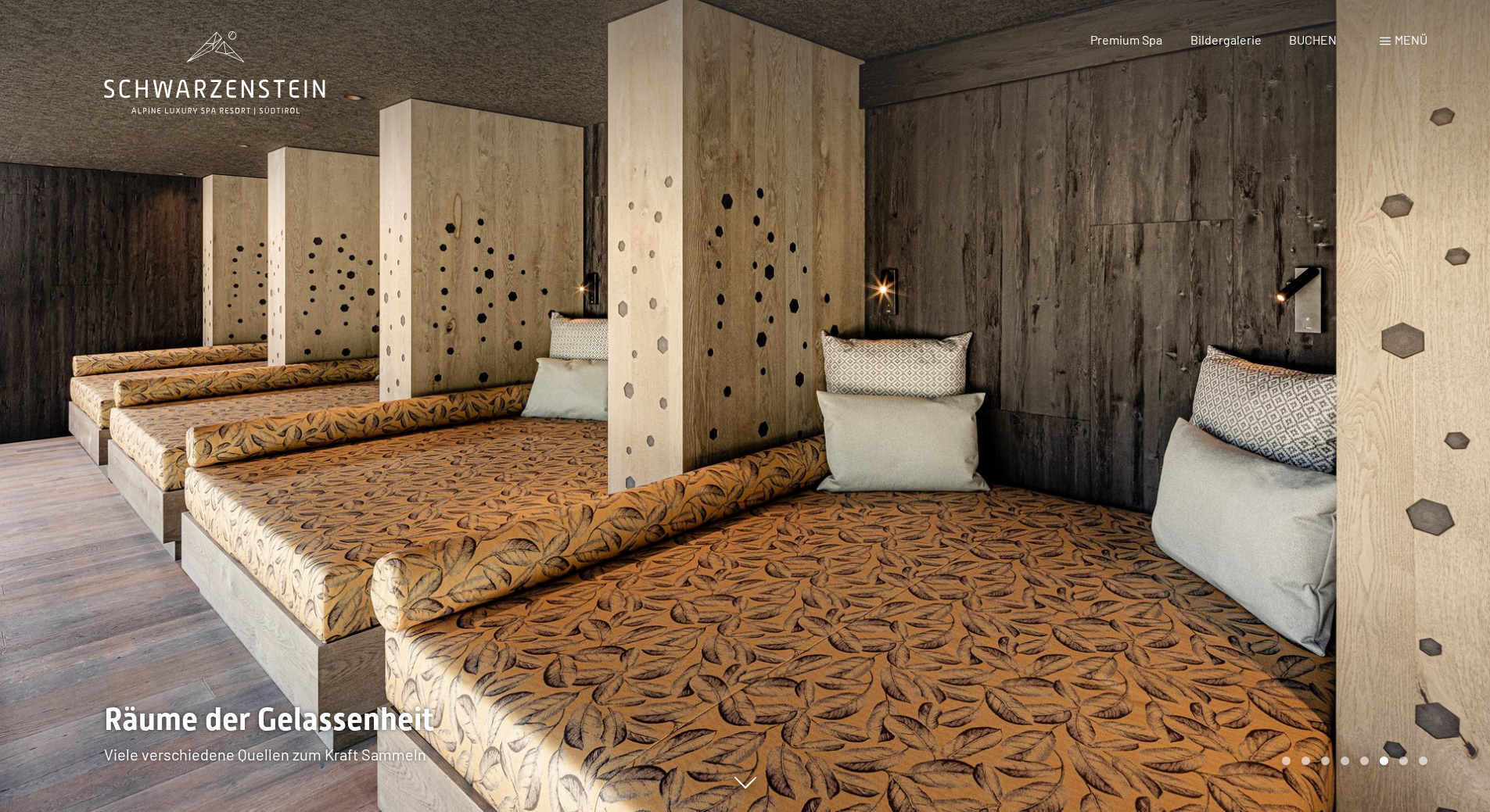
click at [1391, 44] on div "Menü" at bounding box center [1403, 39] width 47 height 17
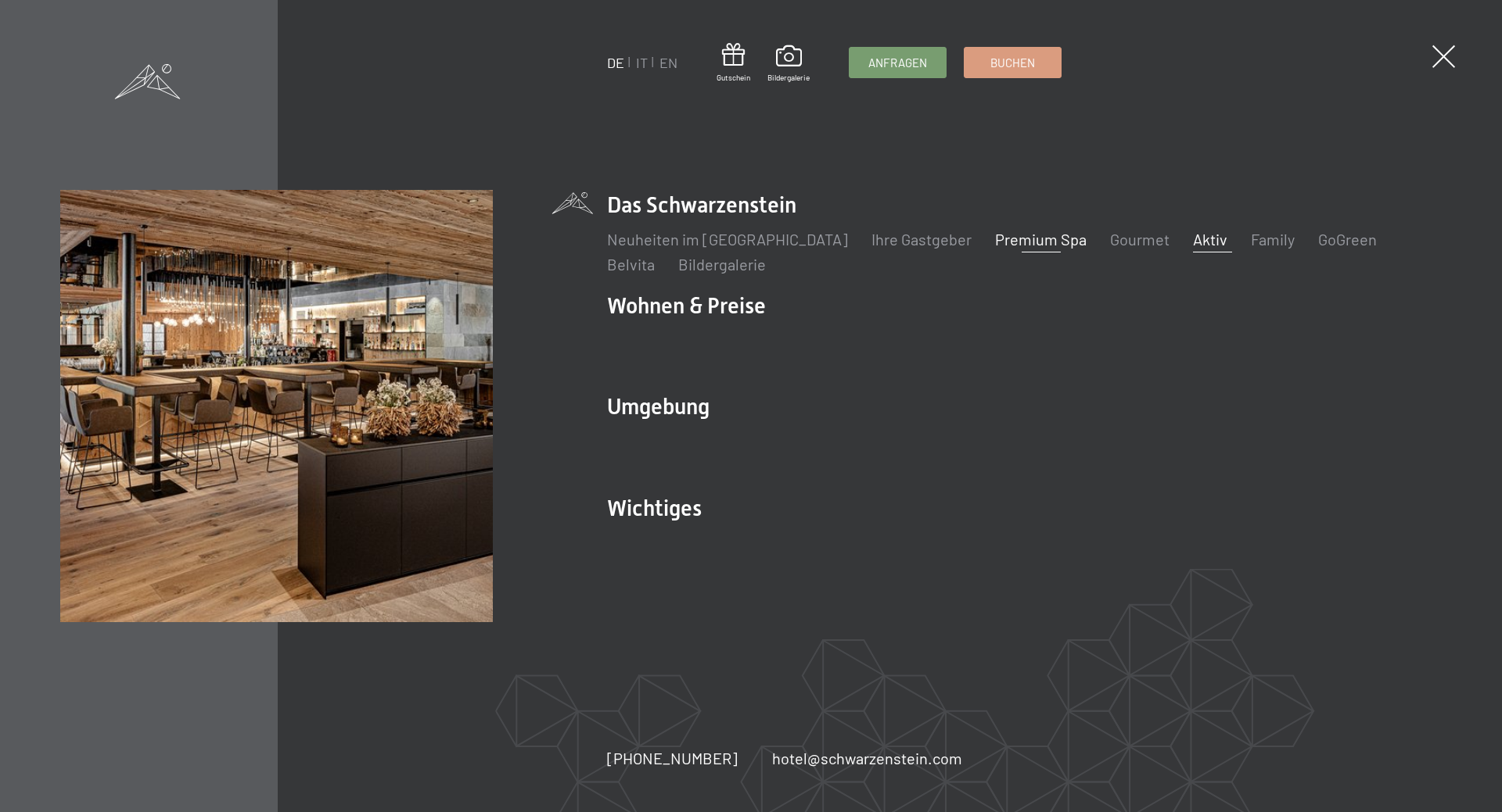
click at [1192, 245] on link "Aktiv" at bounding box center [1209, 239] width 34 height 18
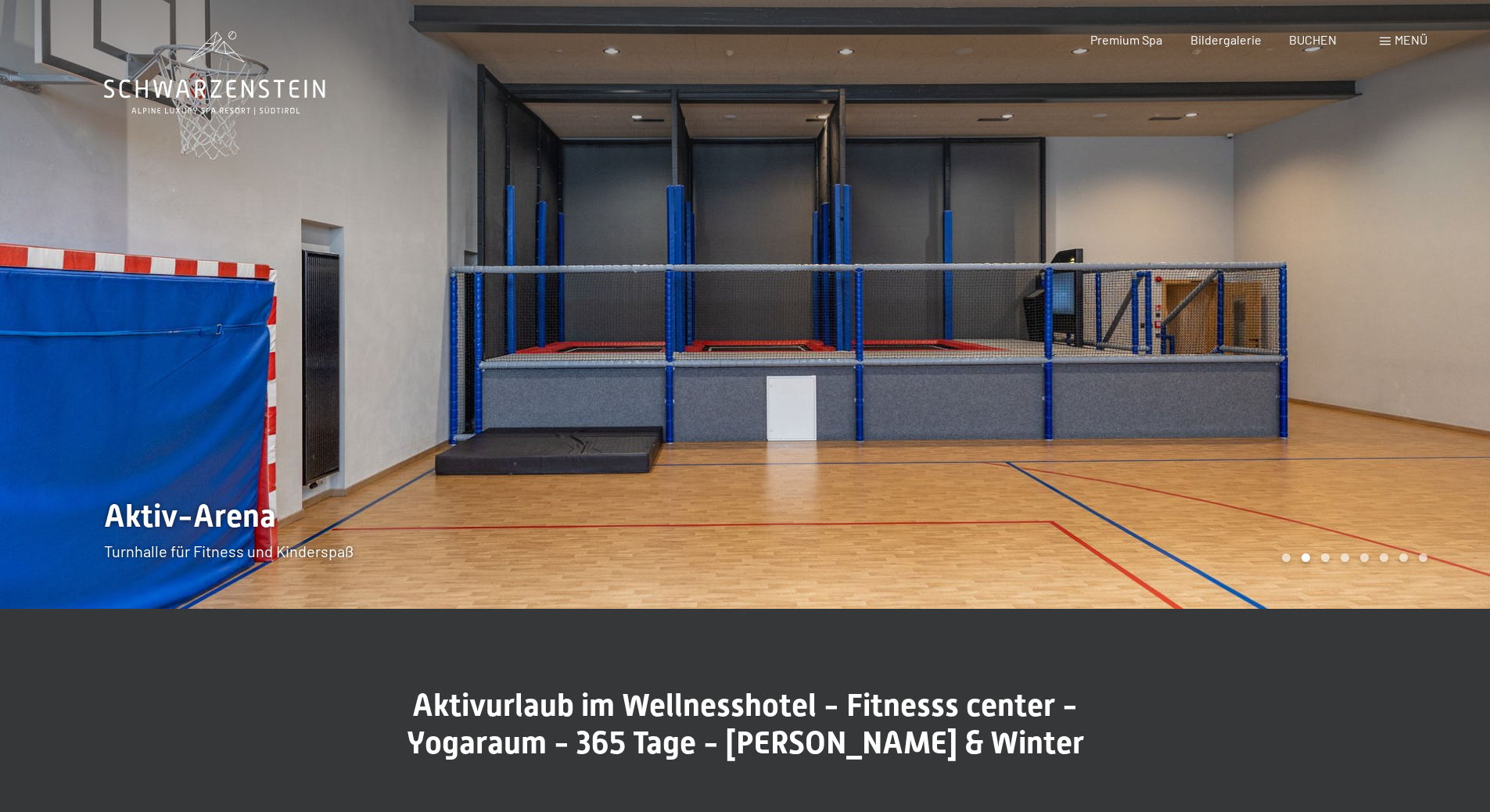
click at [900, 196] on div at bounding box center [1117, 305] width 745 height 609
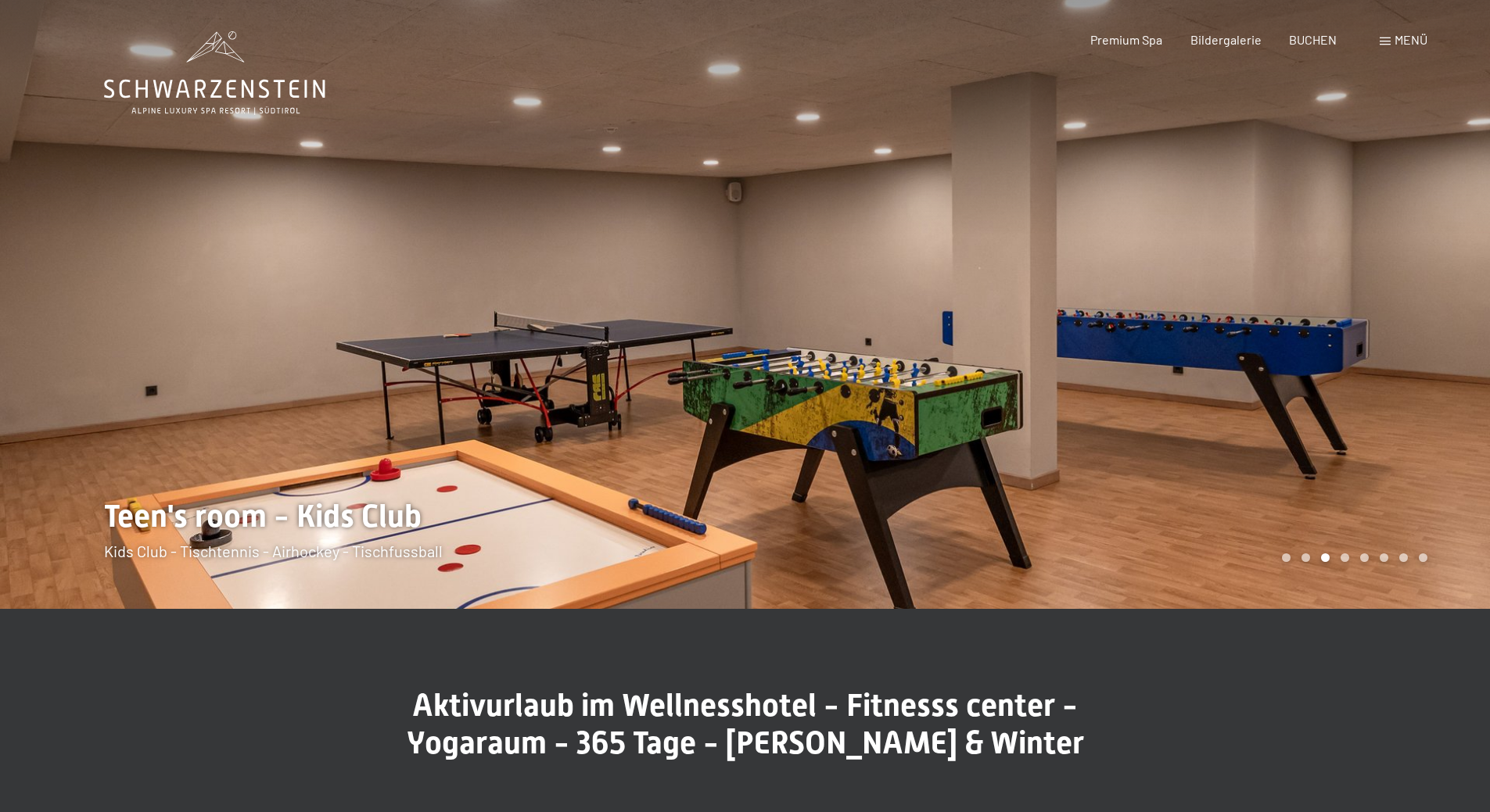
click at [887, 191] on div at bounding box center [1117, 305] width 745 height 609
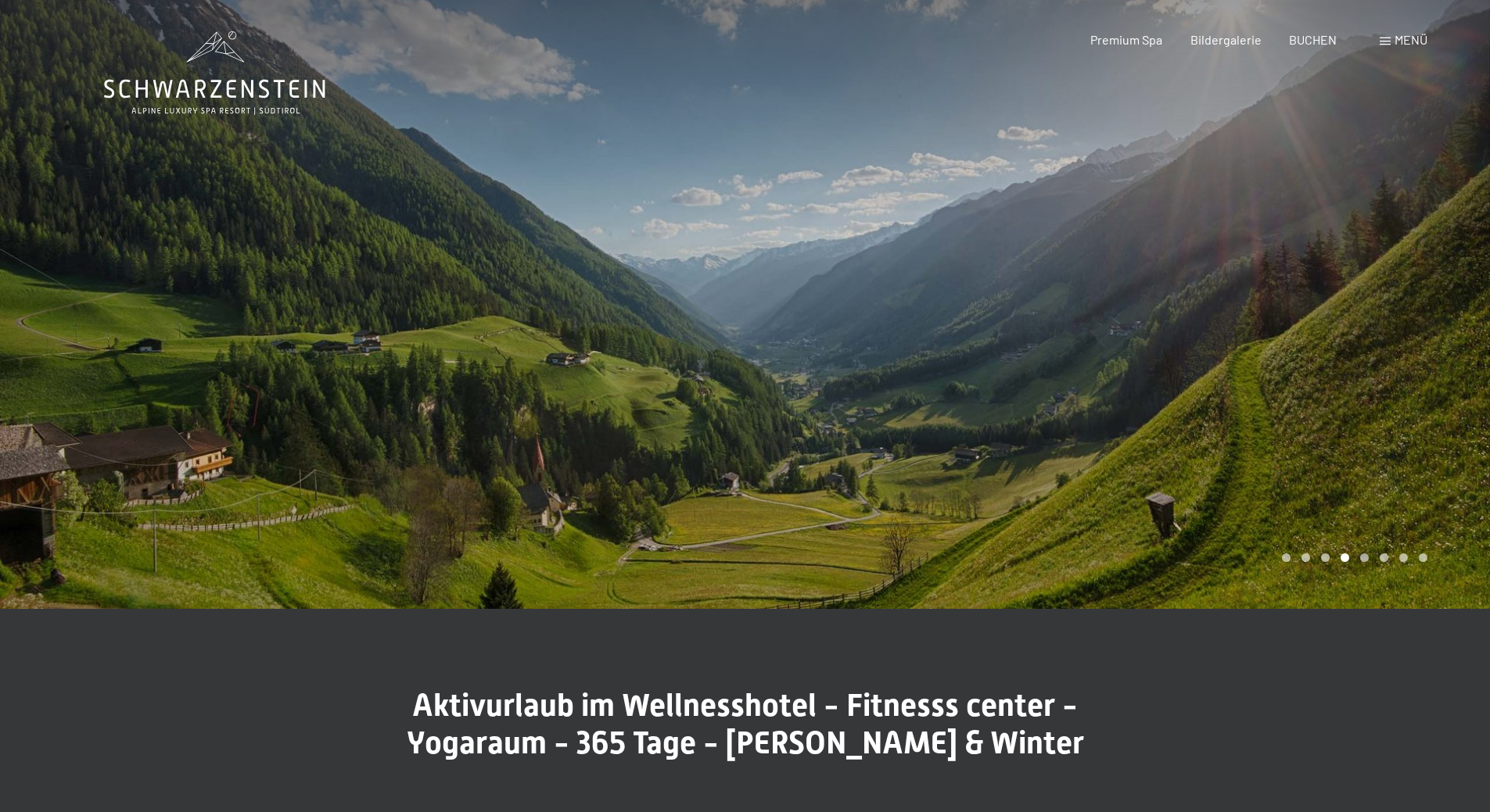
click at [881, 189] on div at bounding box center [1117, 305] width 745 height 609
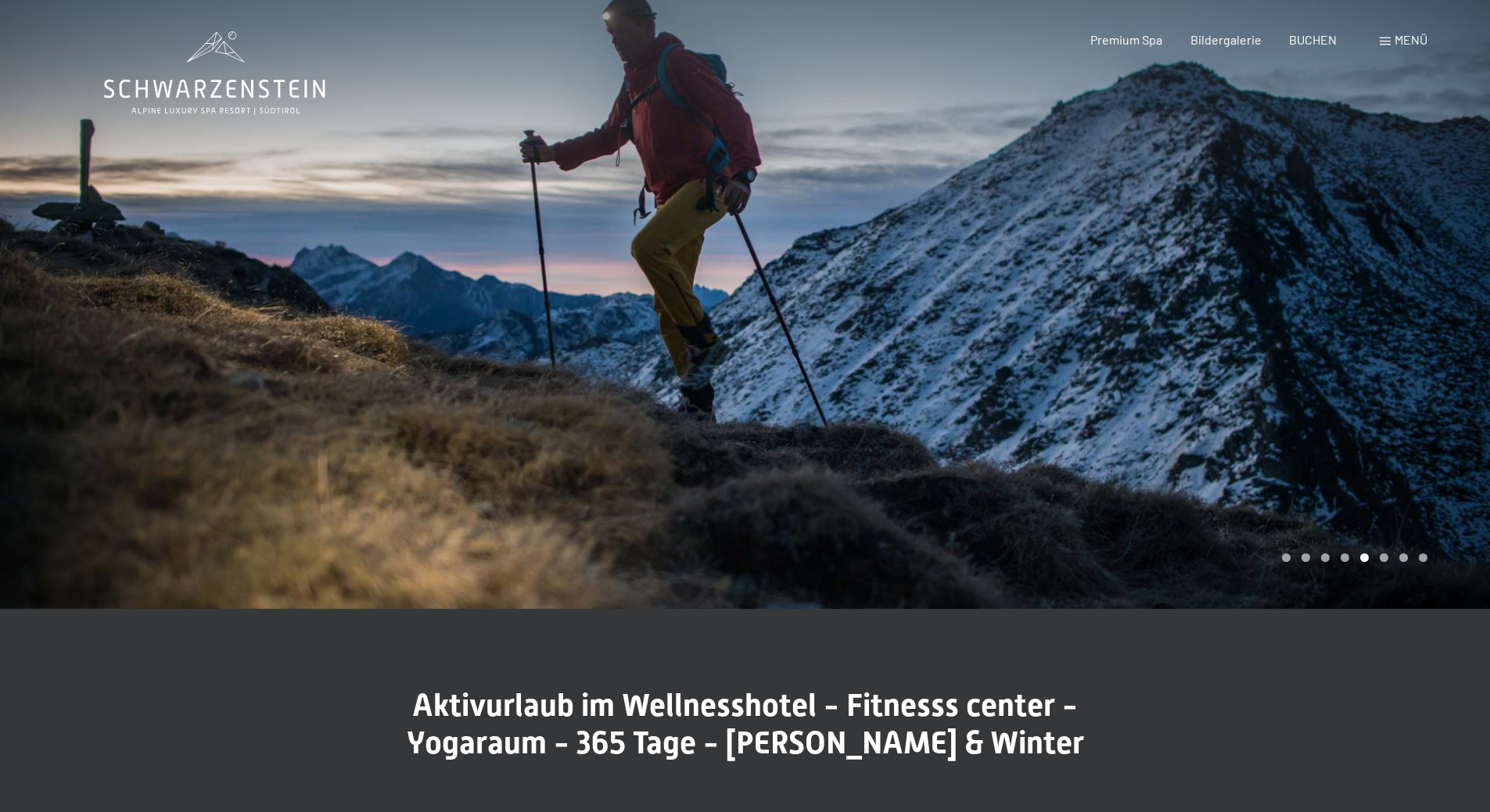
click at [873, 188] on div at bounding box center [1117, 305] width 745 height 609
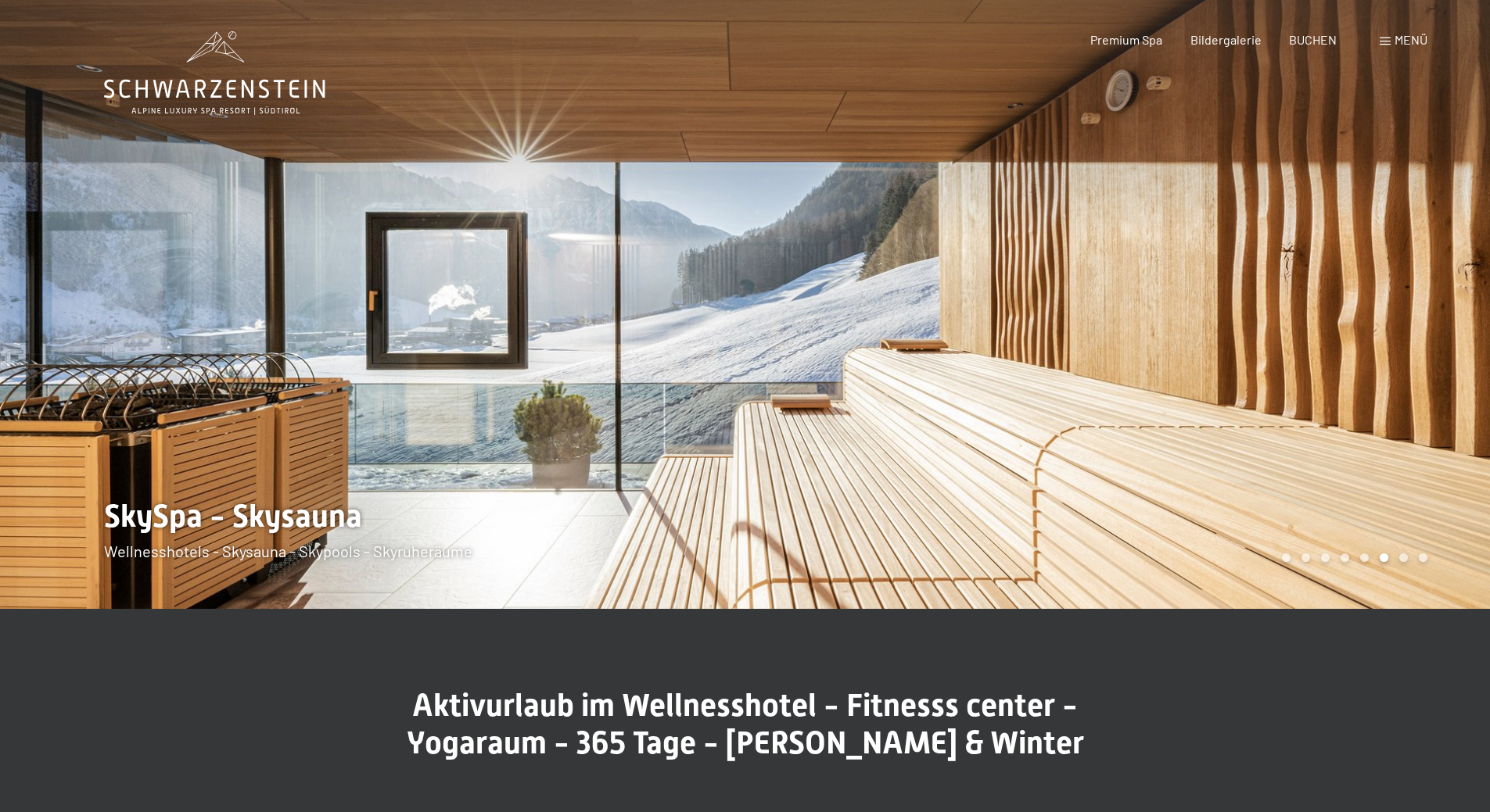
click at [865, 188] on div at bounding box center [1117, 305] width 745 height 609
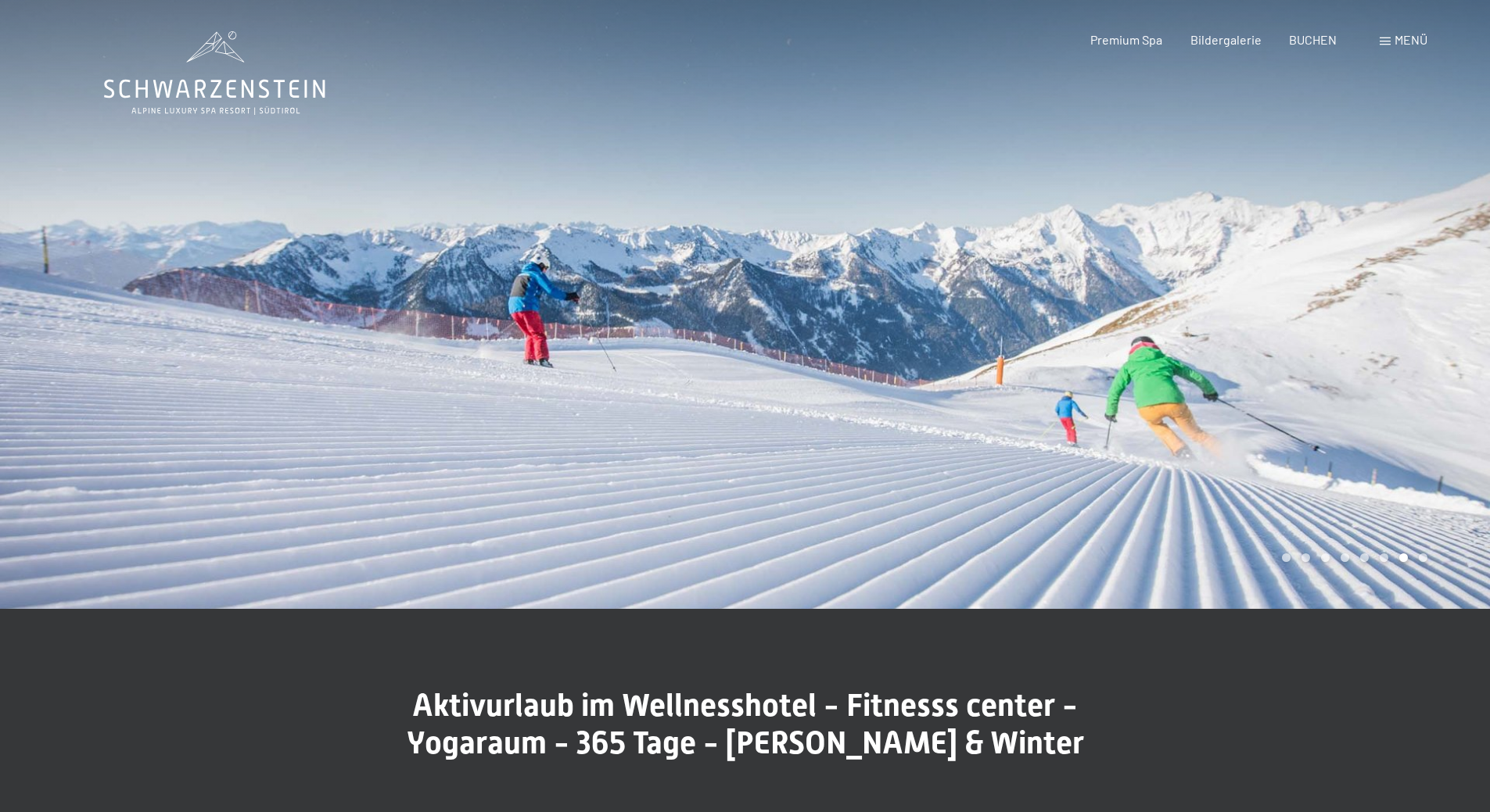
click at [855, 188] on div at bounding box center [1117, 305] width 745 height 609
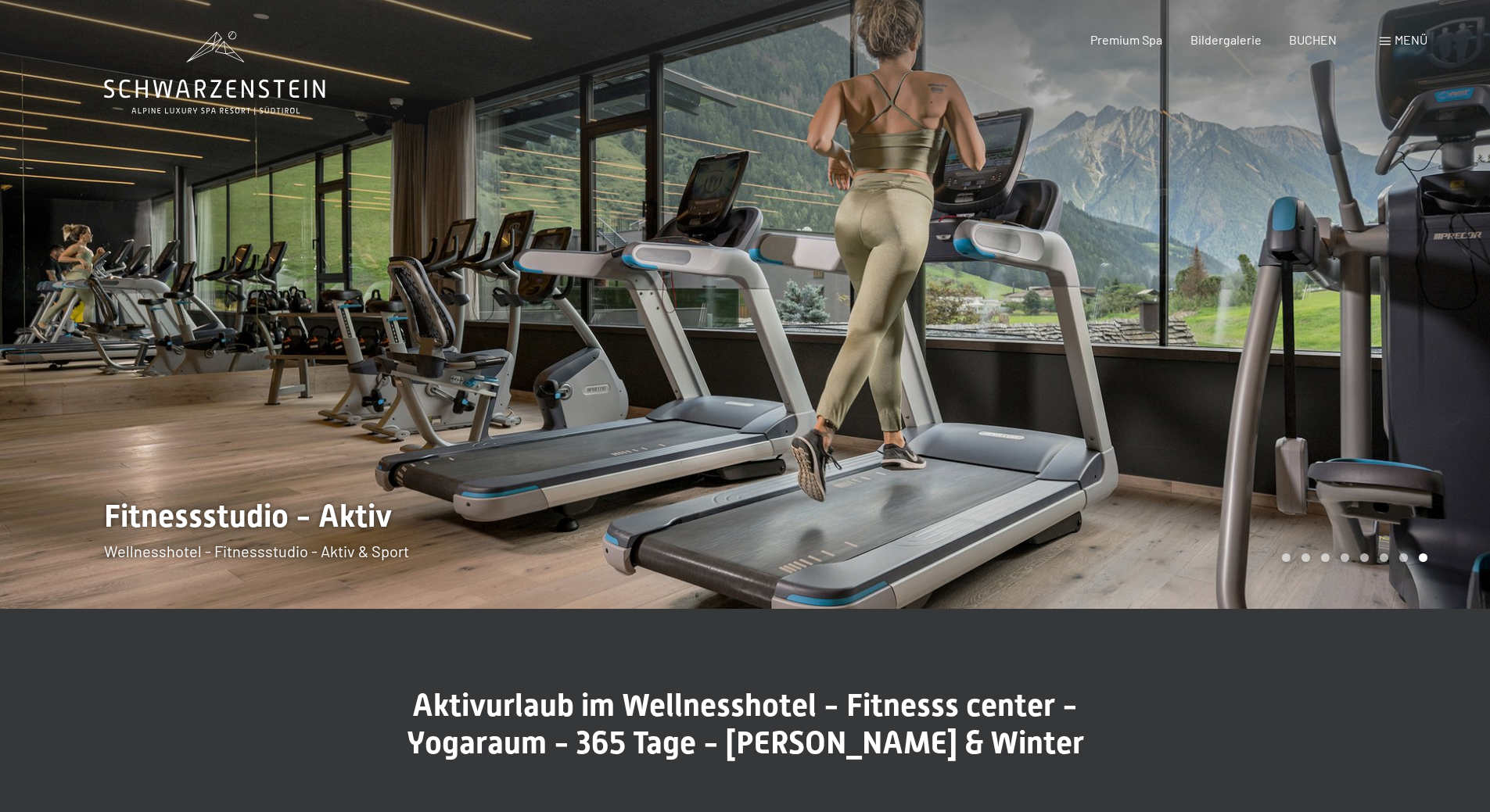
click at [839, 185] on div at bounding box center [1117, 305] width 745 height 609
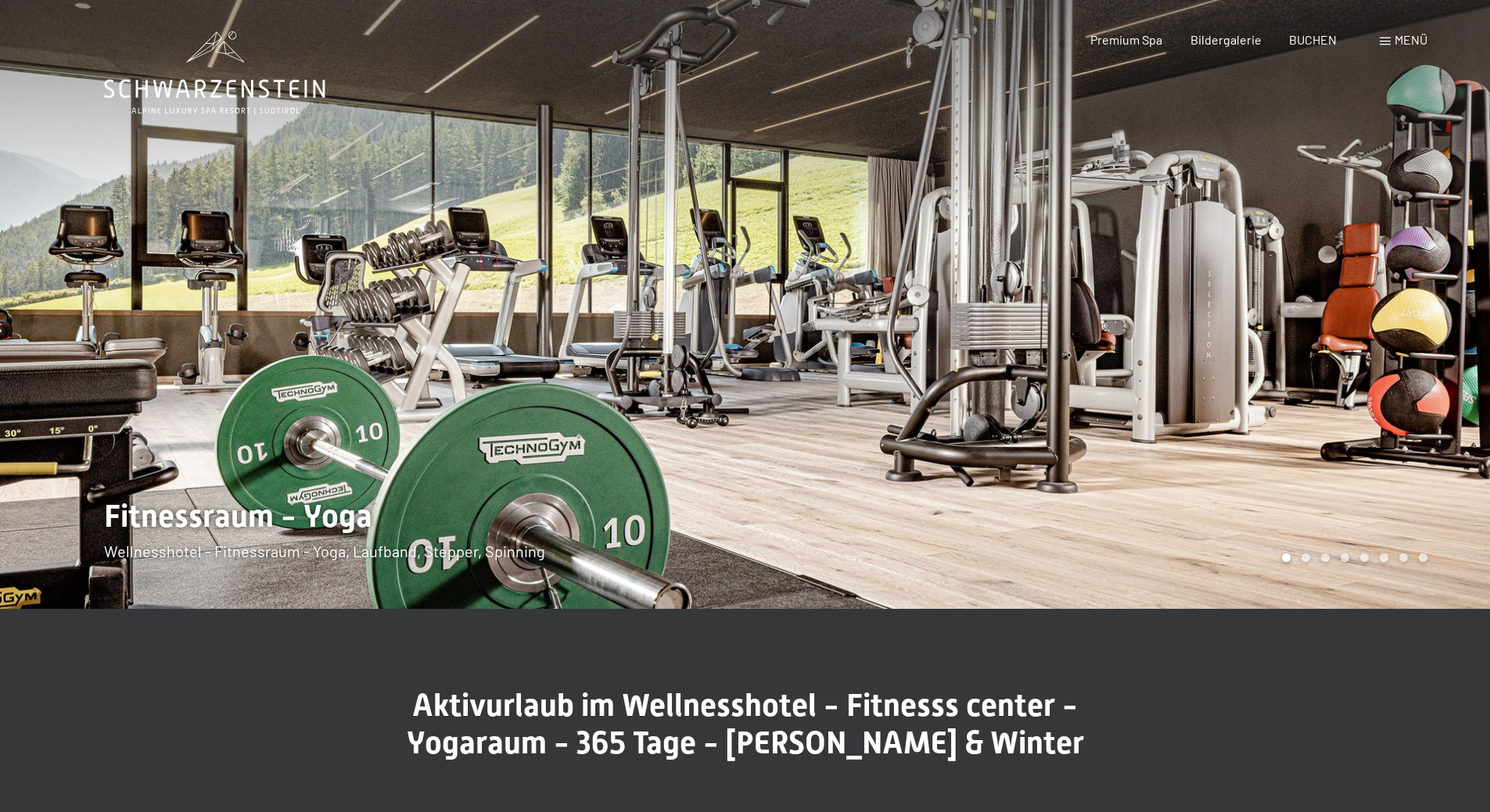
click at [824, 181] on div at bounding box center [1117, 305] width 745 height 609
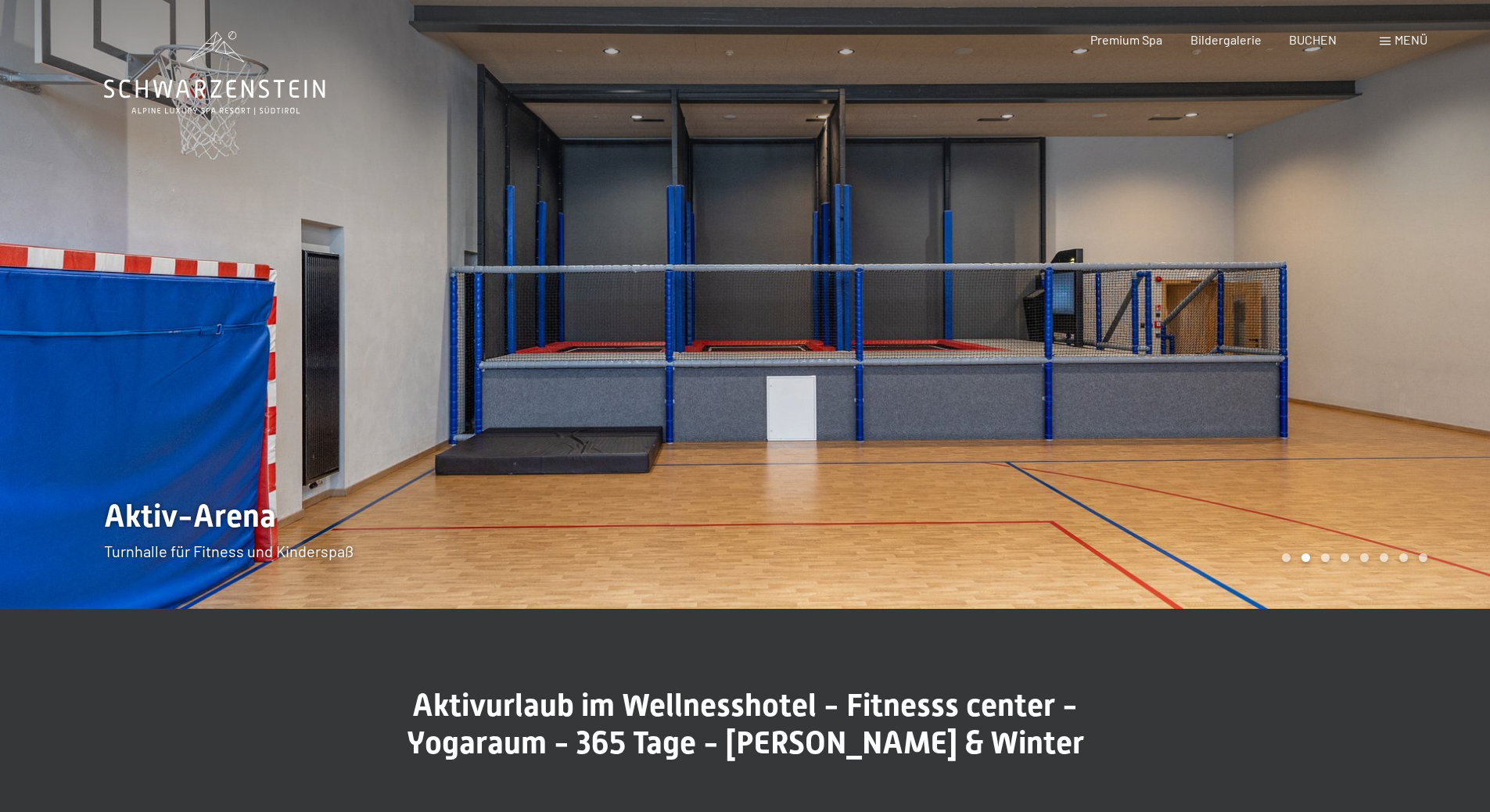
click at [824, 181] on div at bounding box center [1117, 305] width 745 height 609
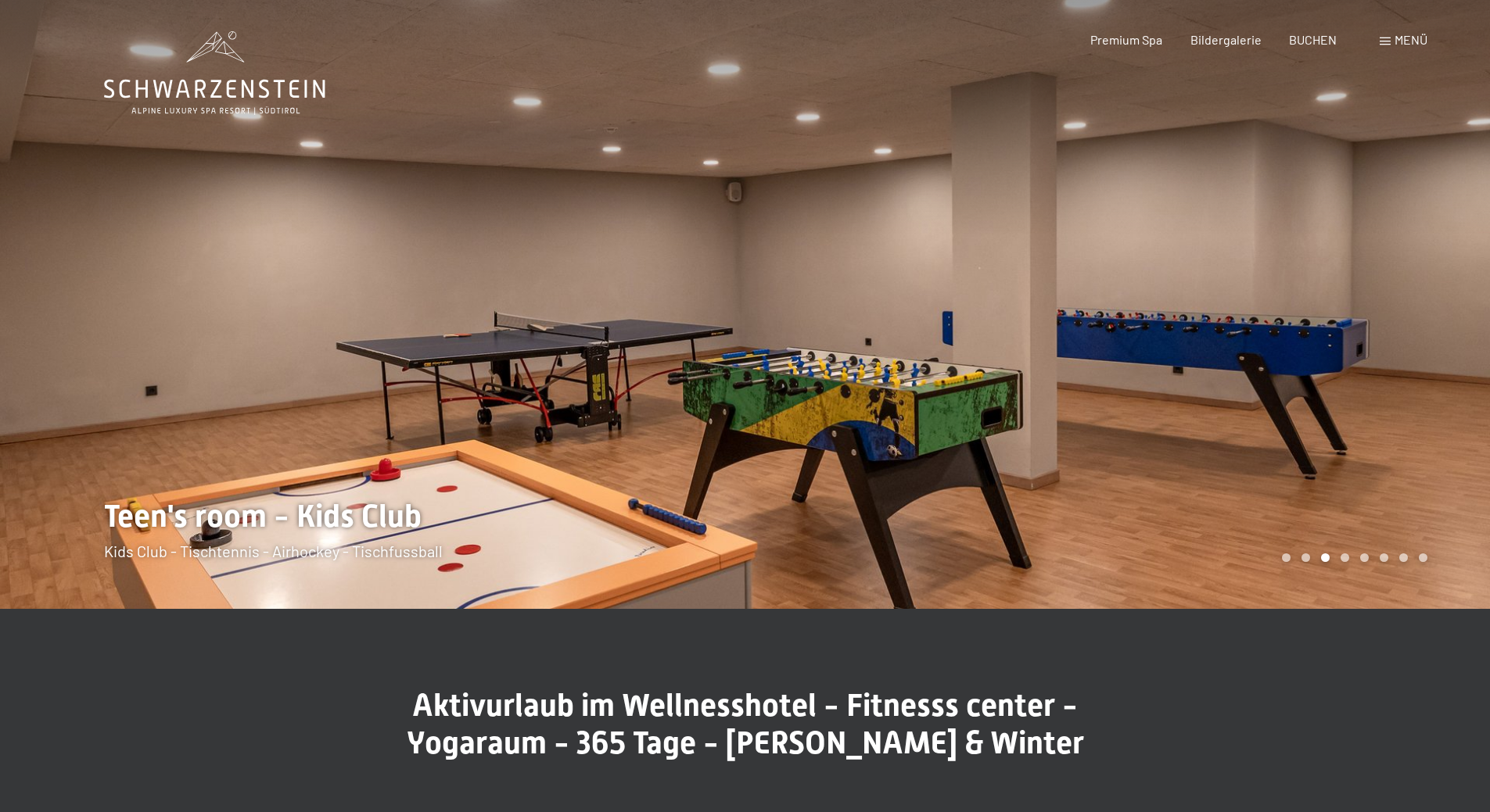
click at [1399, 40] on span "Menü" at bounding box center [1411, 39] width 33 height 15
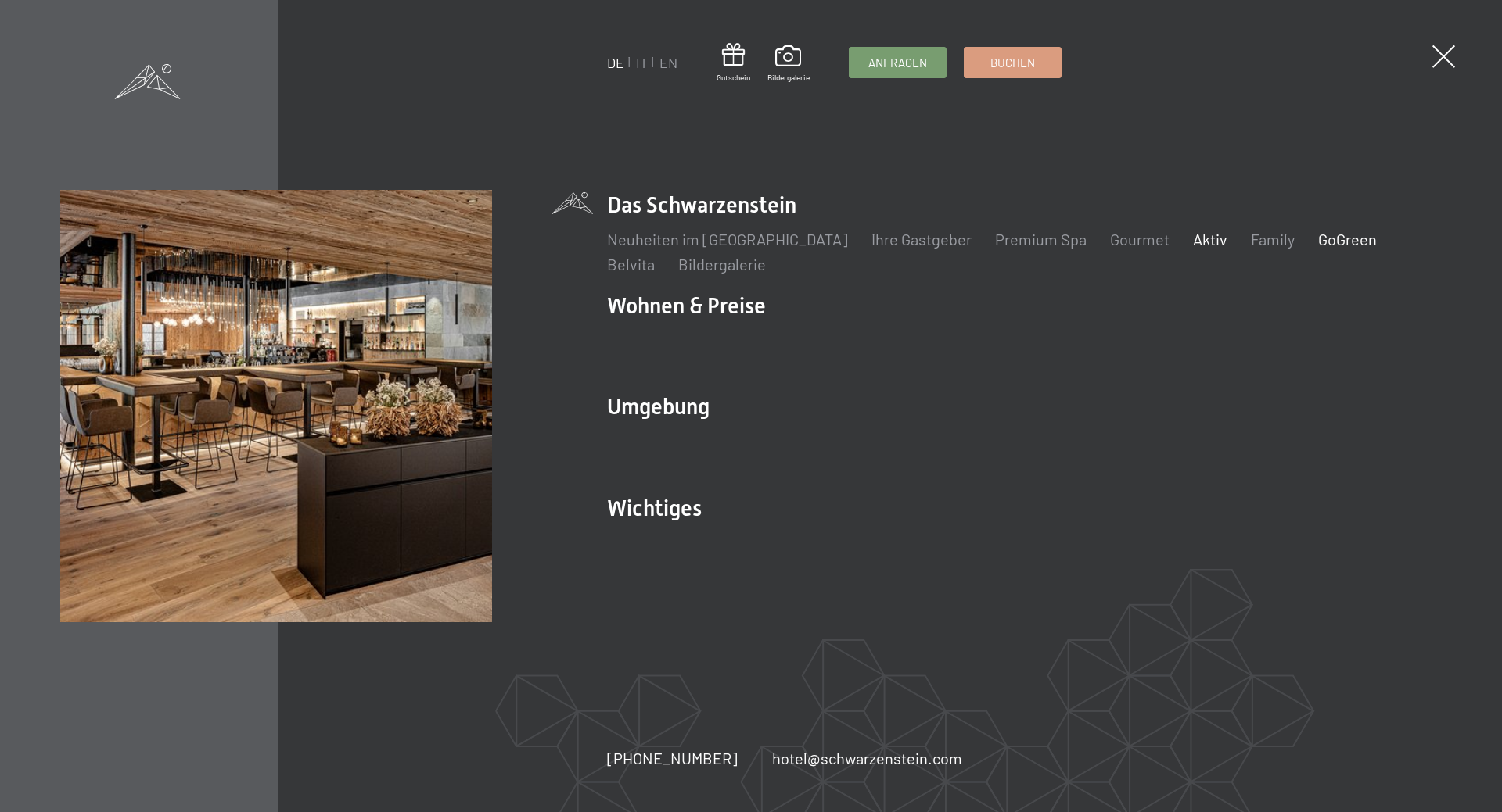
click at [1318, 245] on link "GoGreen" at bounding box center [1346, 239] width 59 height 18
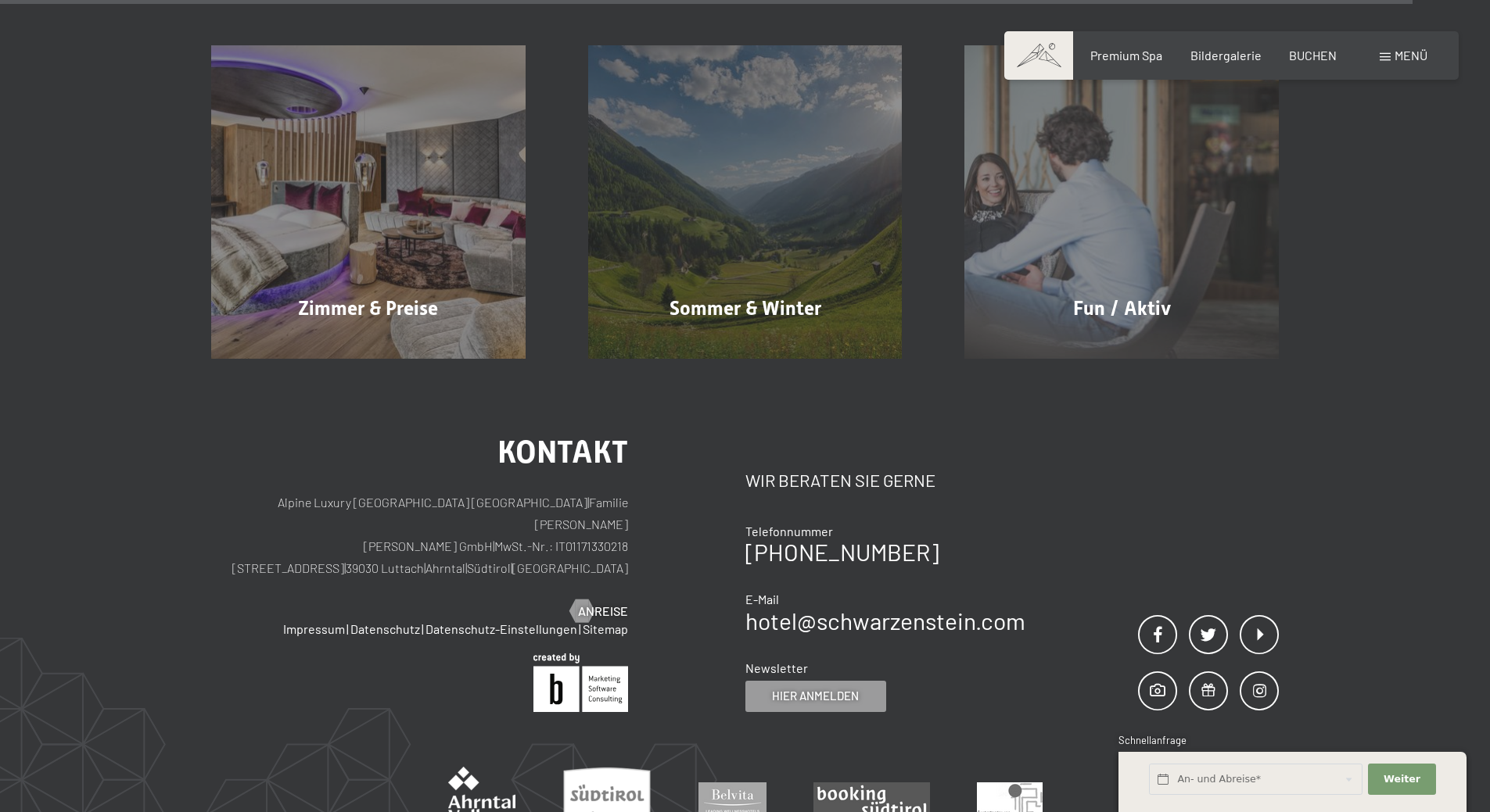
scroll to position [4148, 0]
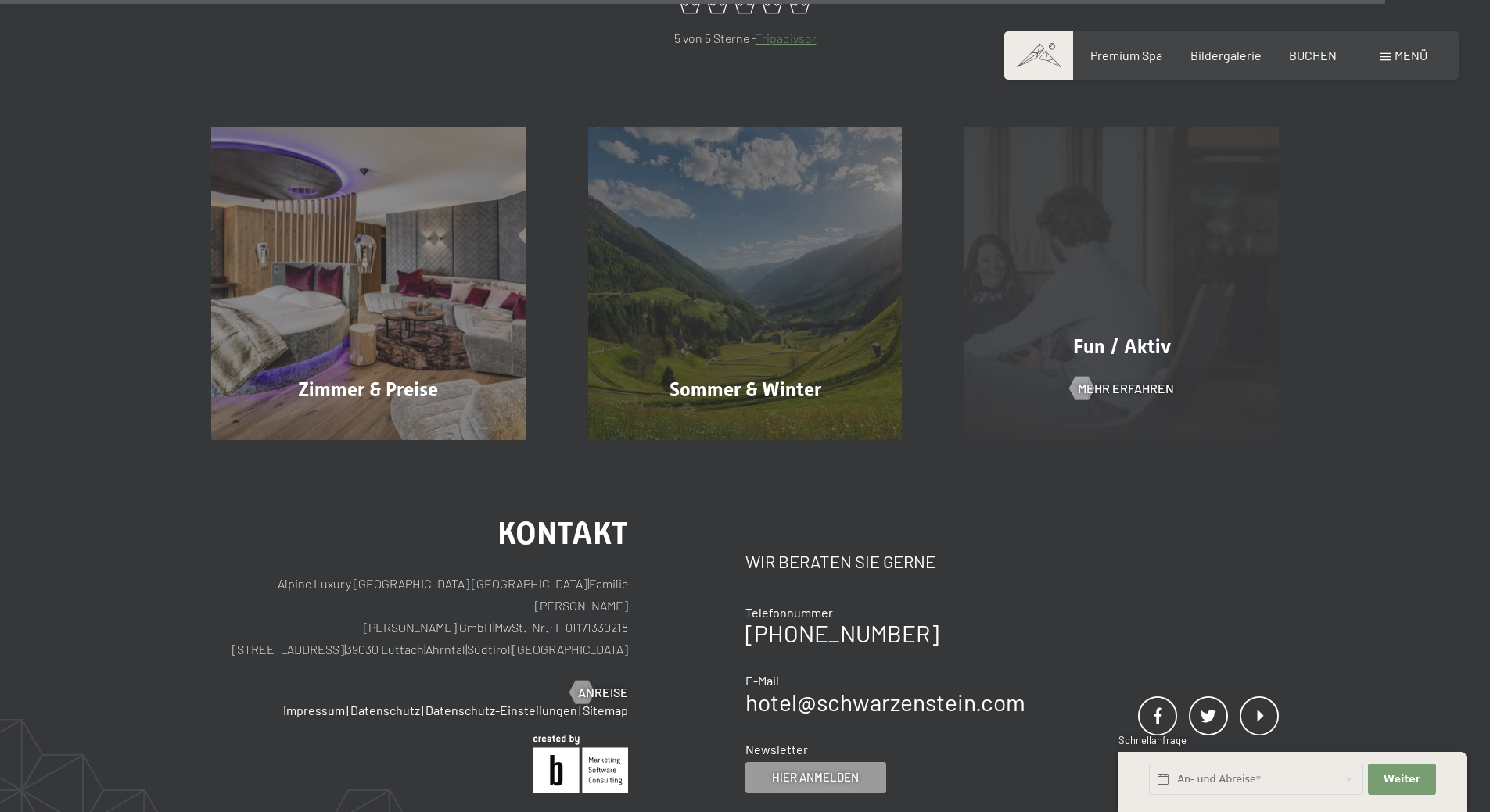
click at [1051, 193] on div "Fun / Aktiv Mehr erfahren" at bounding box center [1122, 284] width 377 height 314
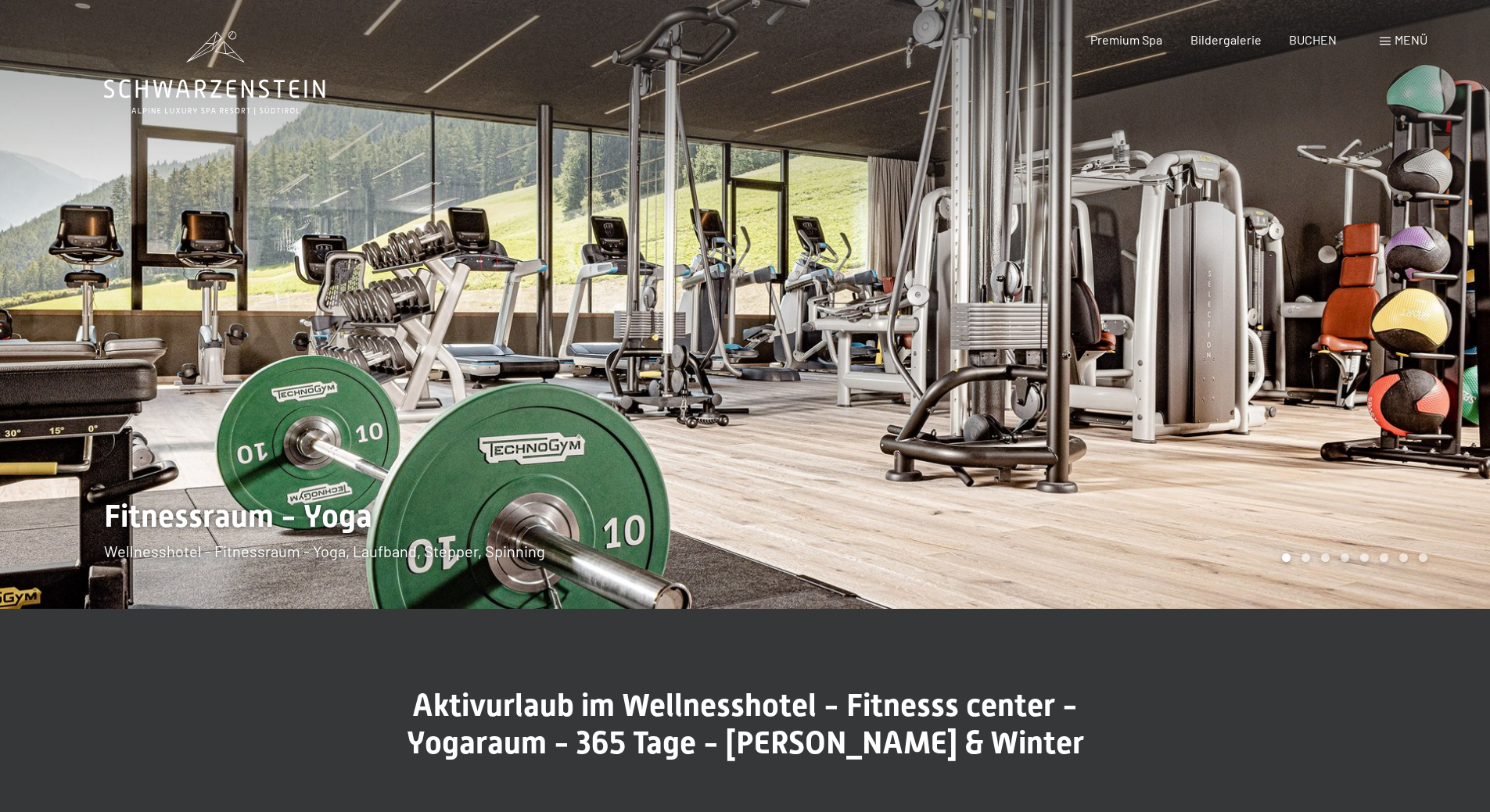
click at [1410, 47] on div "Menü" at bounding box center [1403, 39] width 47 height 17
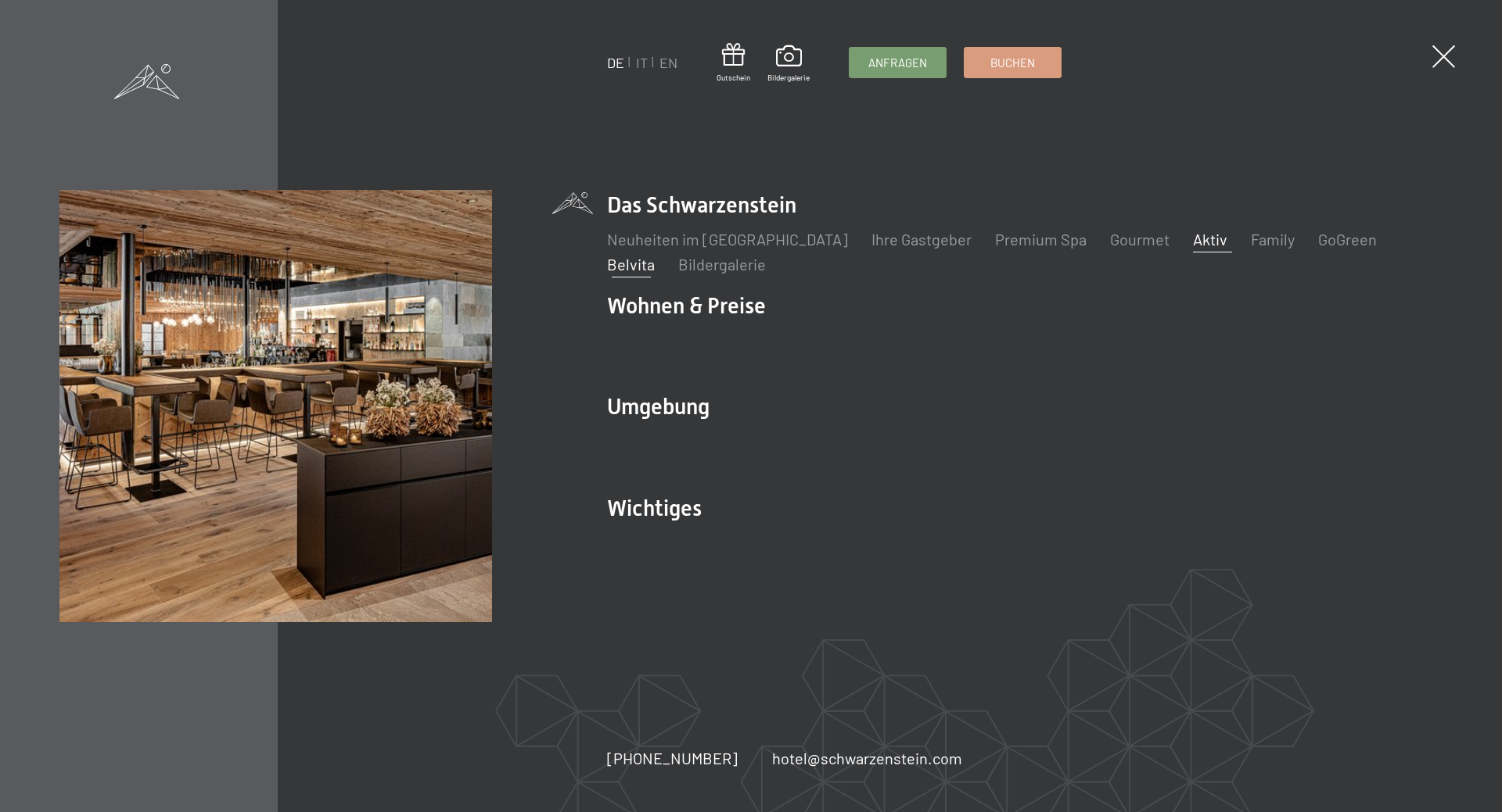
click at [654, 255] on link "Belvita" at bounding box center [630, 264] width 47 height 18
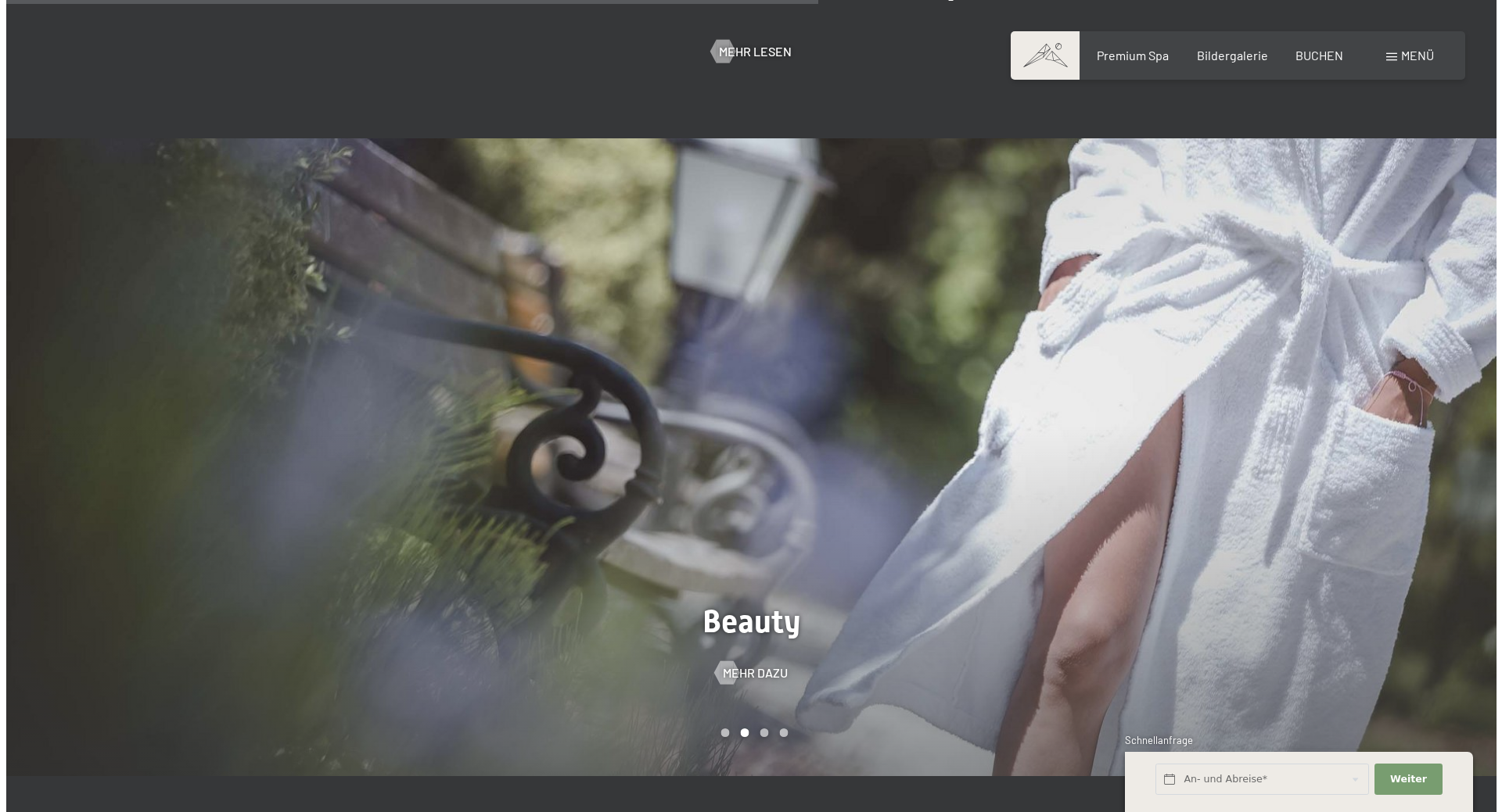
scroll to position [1408, 0]
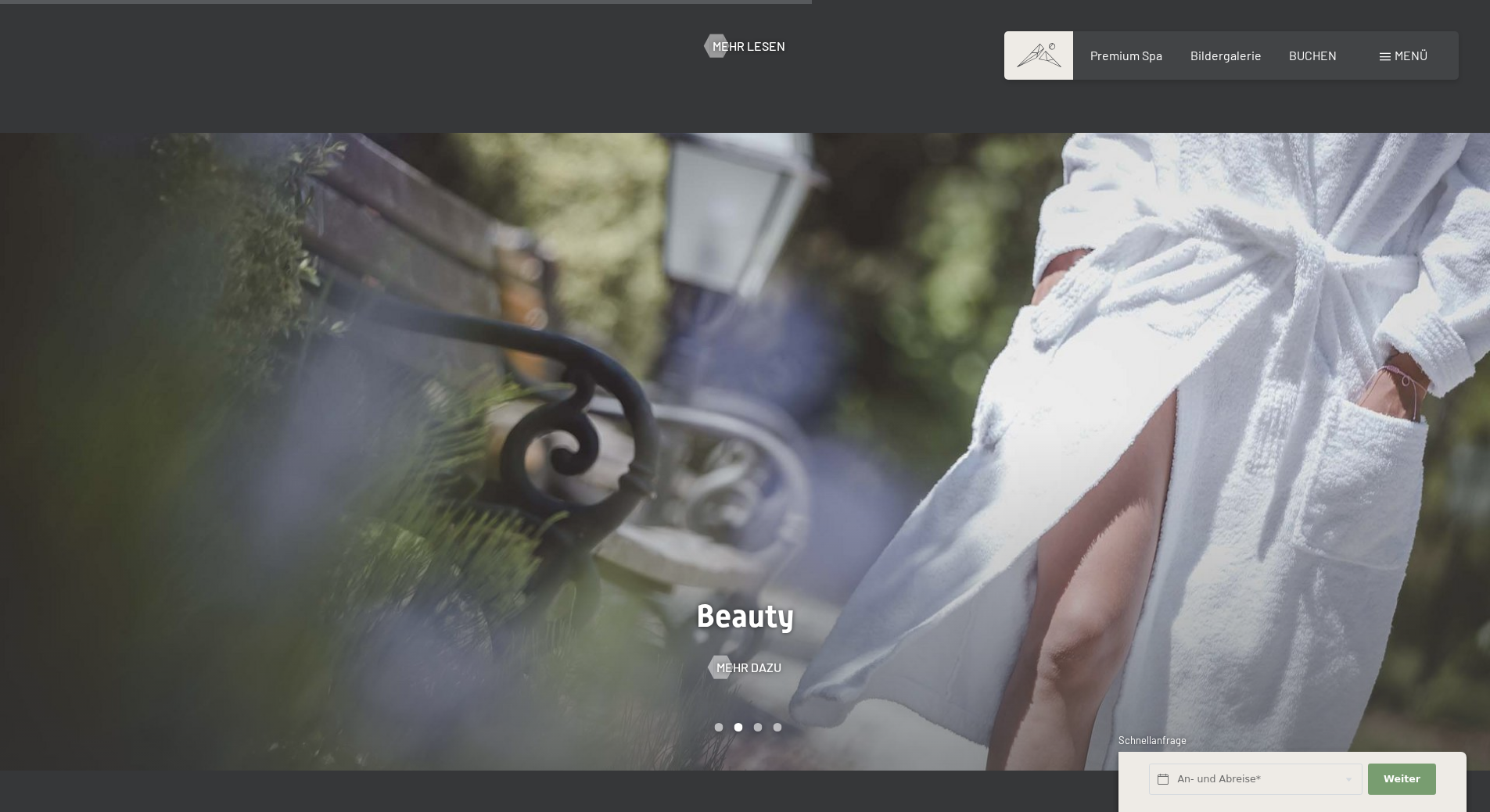
click at [933, 269] on div at bounding box center [1117, 452] width 745 height 638
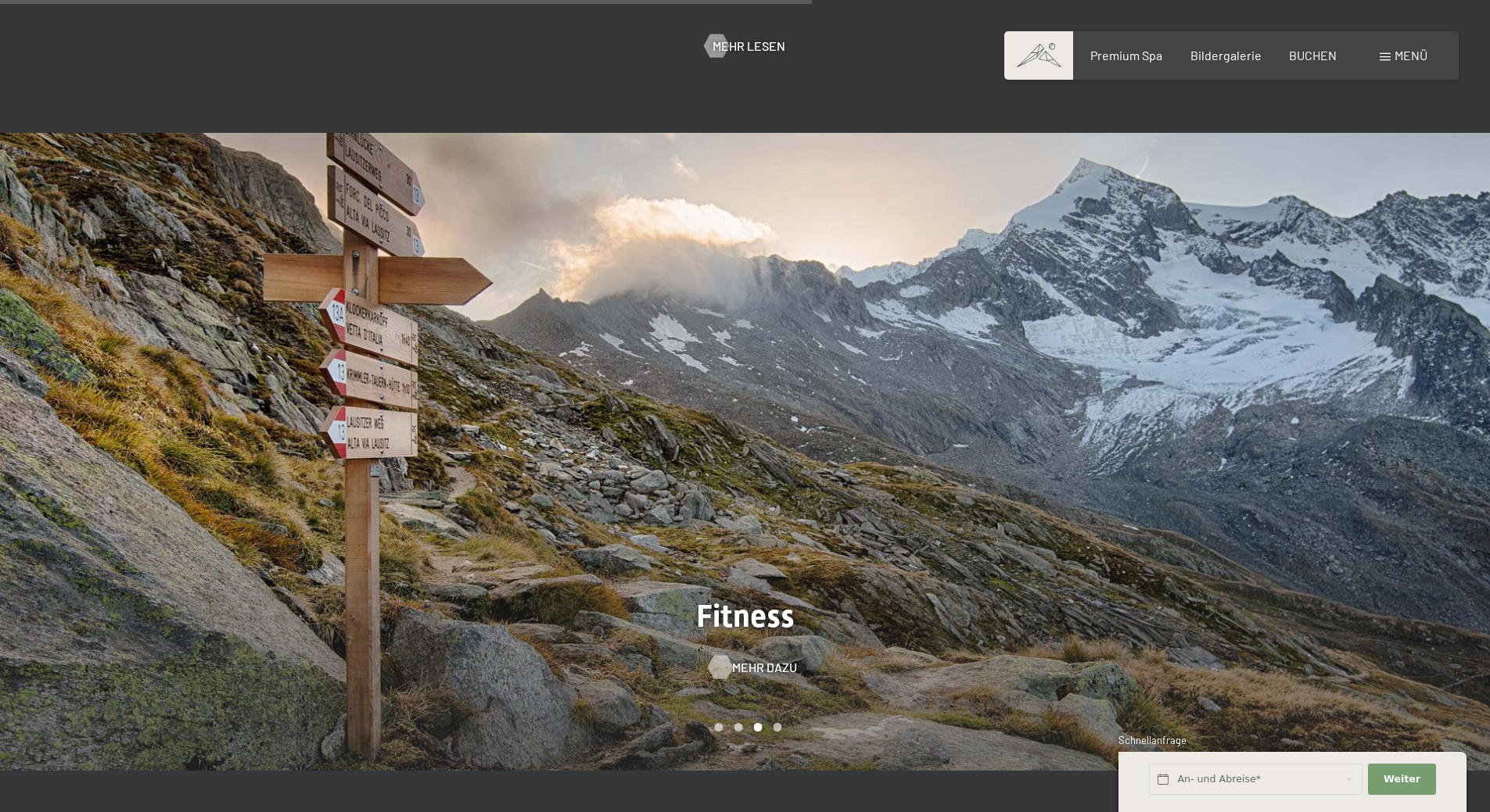
click at [764, 659] on span "Mehr dazu" at bounding box center [764, 667] width 65 height 17
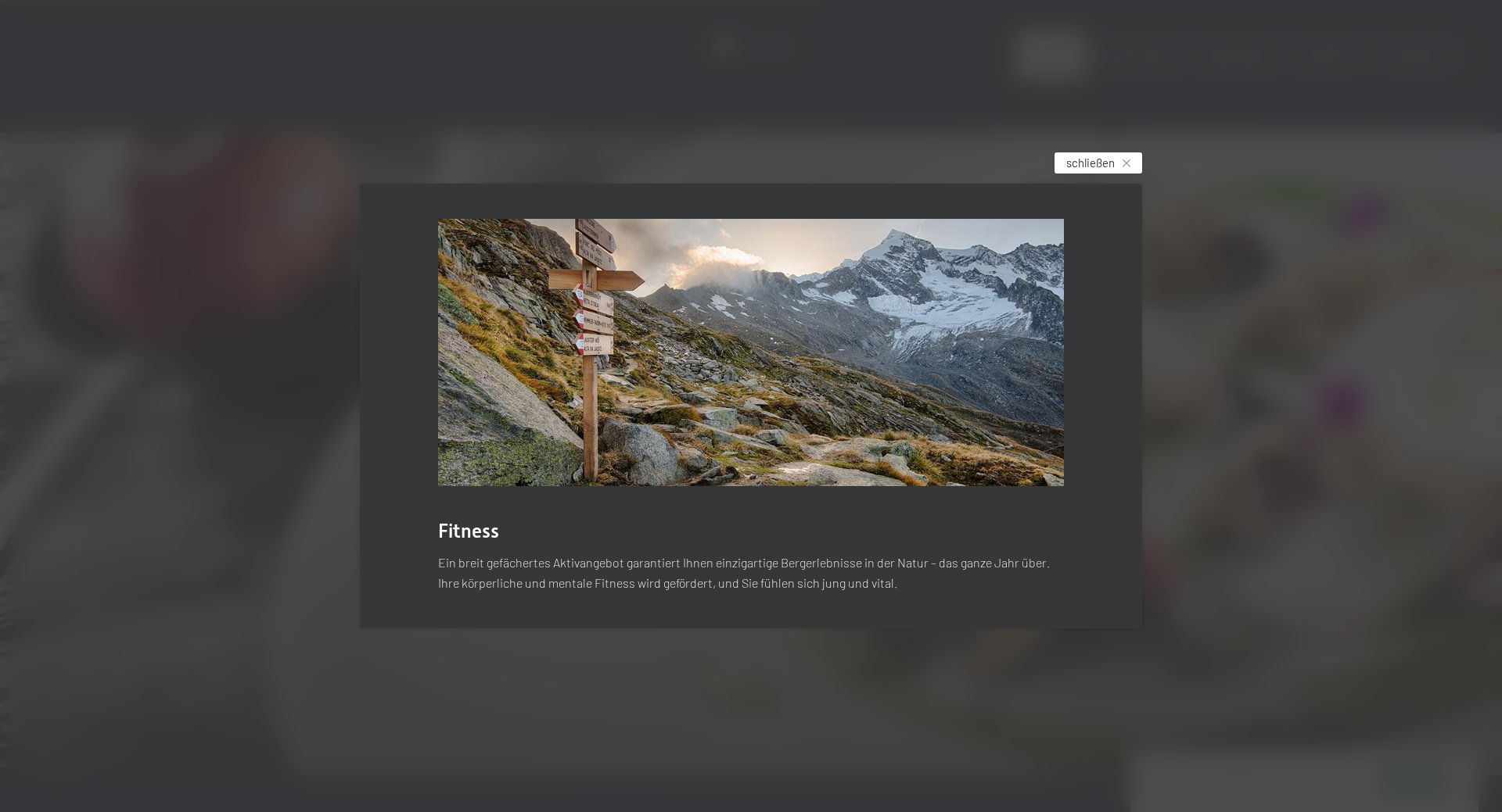
click at [1071, 160] on span "schließen" at bounding box center [1090, 163] width 48 height 16
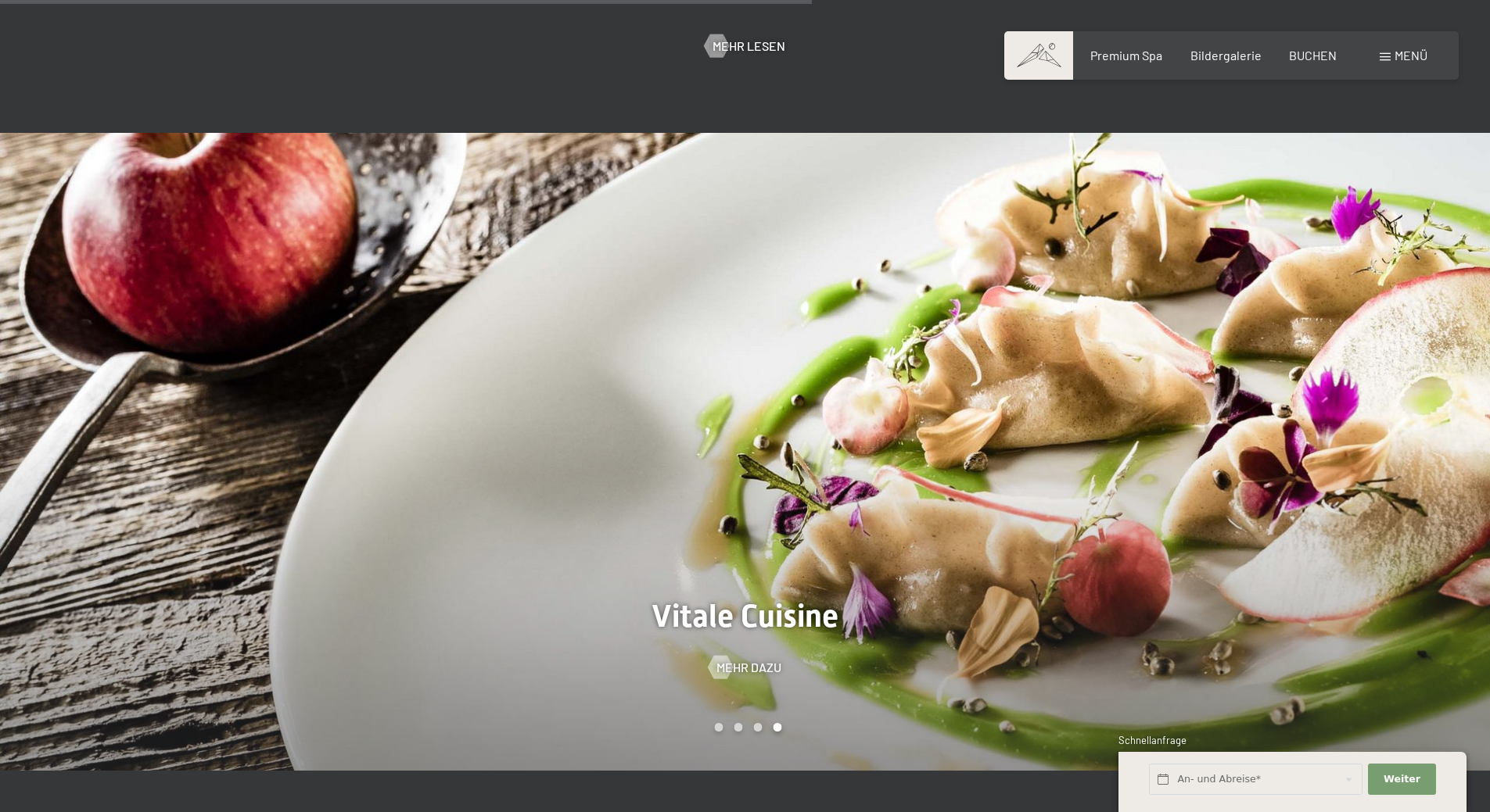
click at [913, 277] on div at bounding box center [1117, 452] width 745 height 638
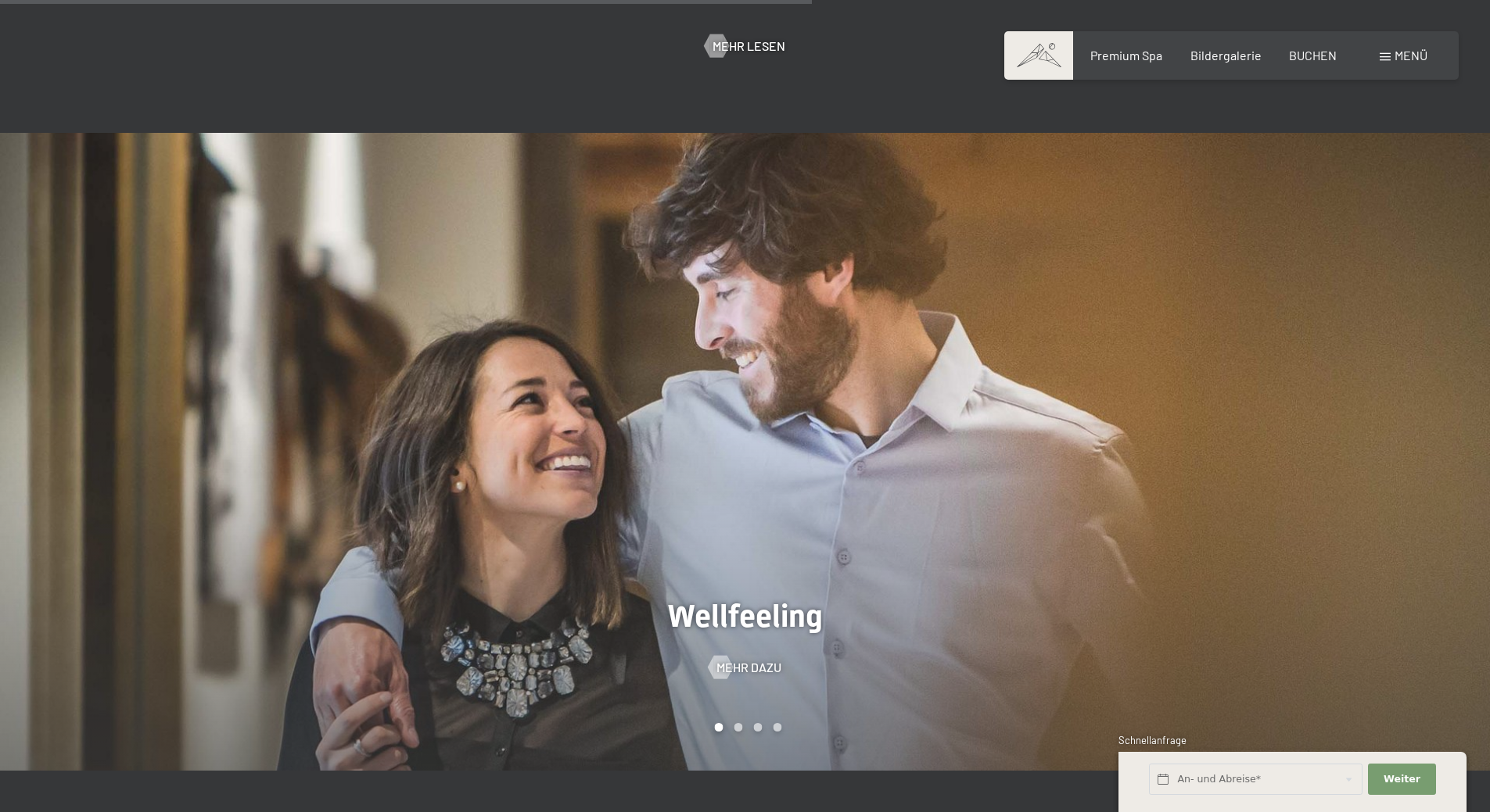
click at [1391, 54] on div "Menü" at bounding box center [1403, 55] width 47 height 17
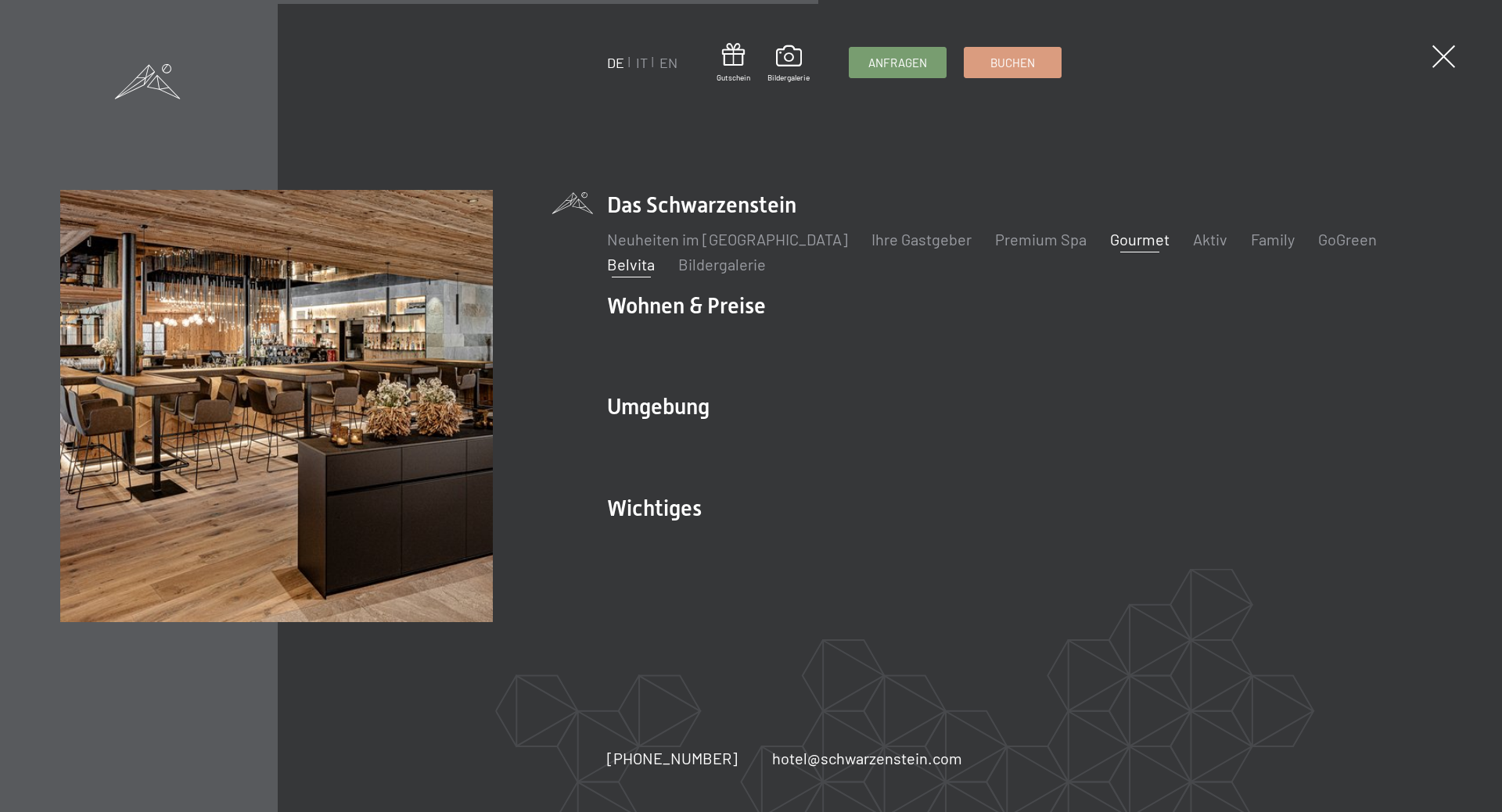
click at [1110, 244] on link "Gourmet" at bounding box center [1140, 239] width 59 height 18
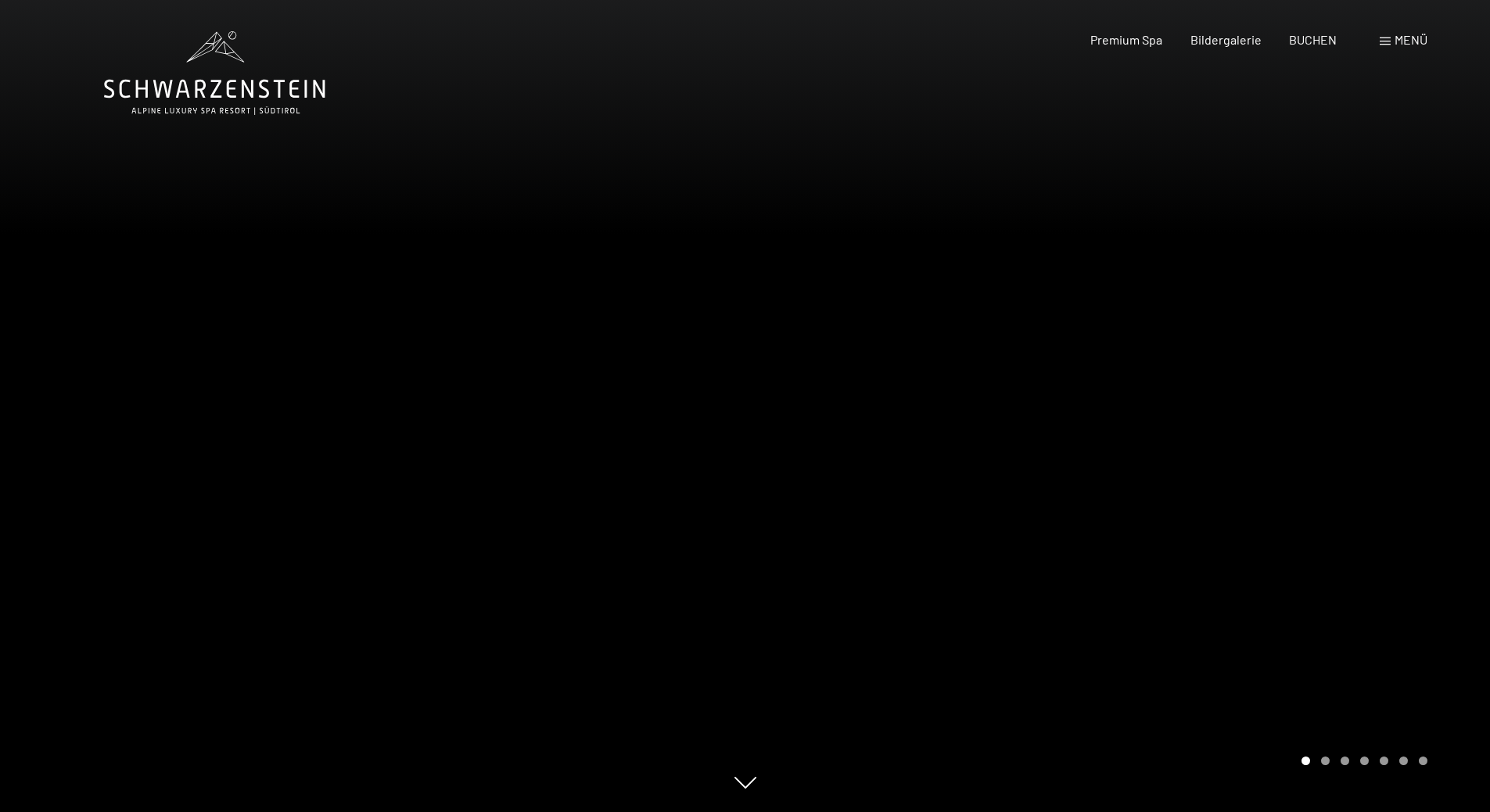
click at [1030, 244] on div at bounding box center [1117, 406] width 745 height 812
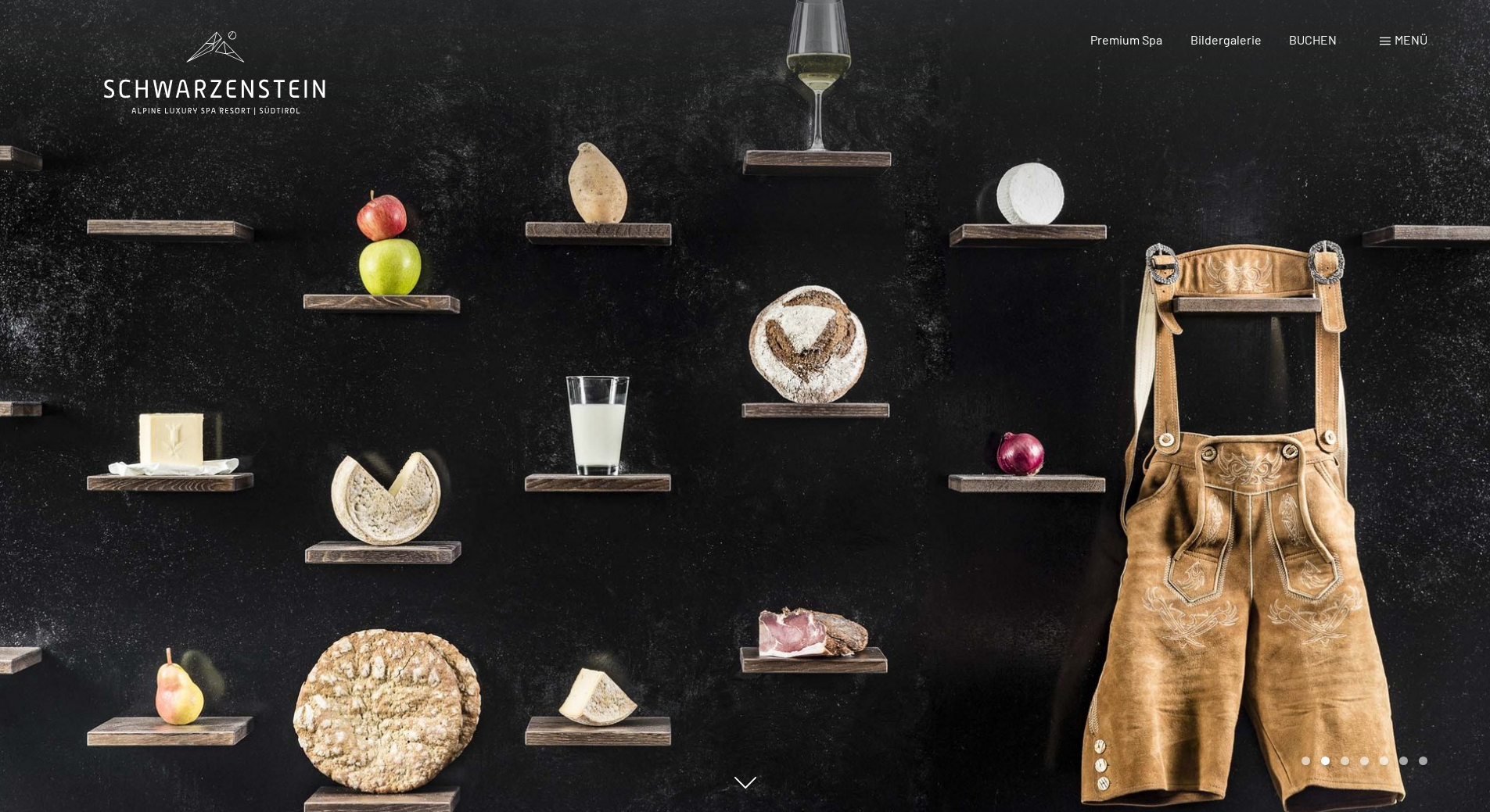
click at [237, 347] on div at bounding box center [372, 406] width 745 height 812
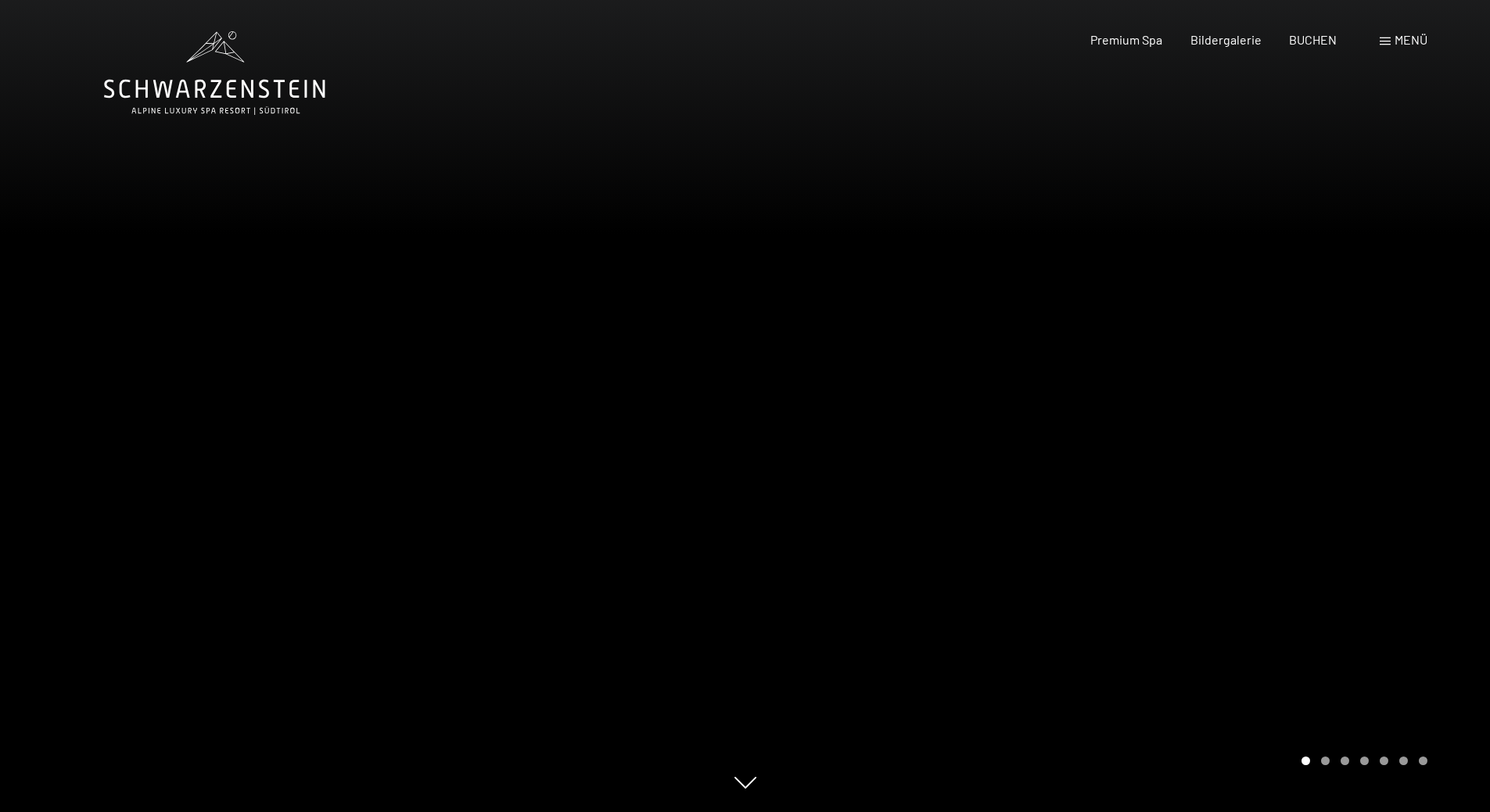
click at [1321, 446] on div at bounding box center [1117, 406] width 745 height 812
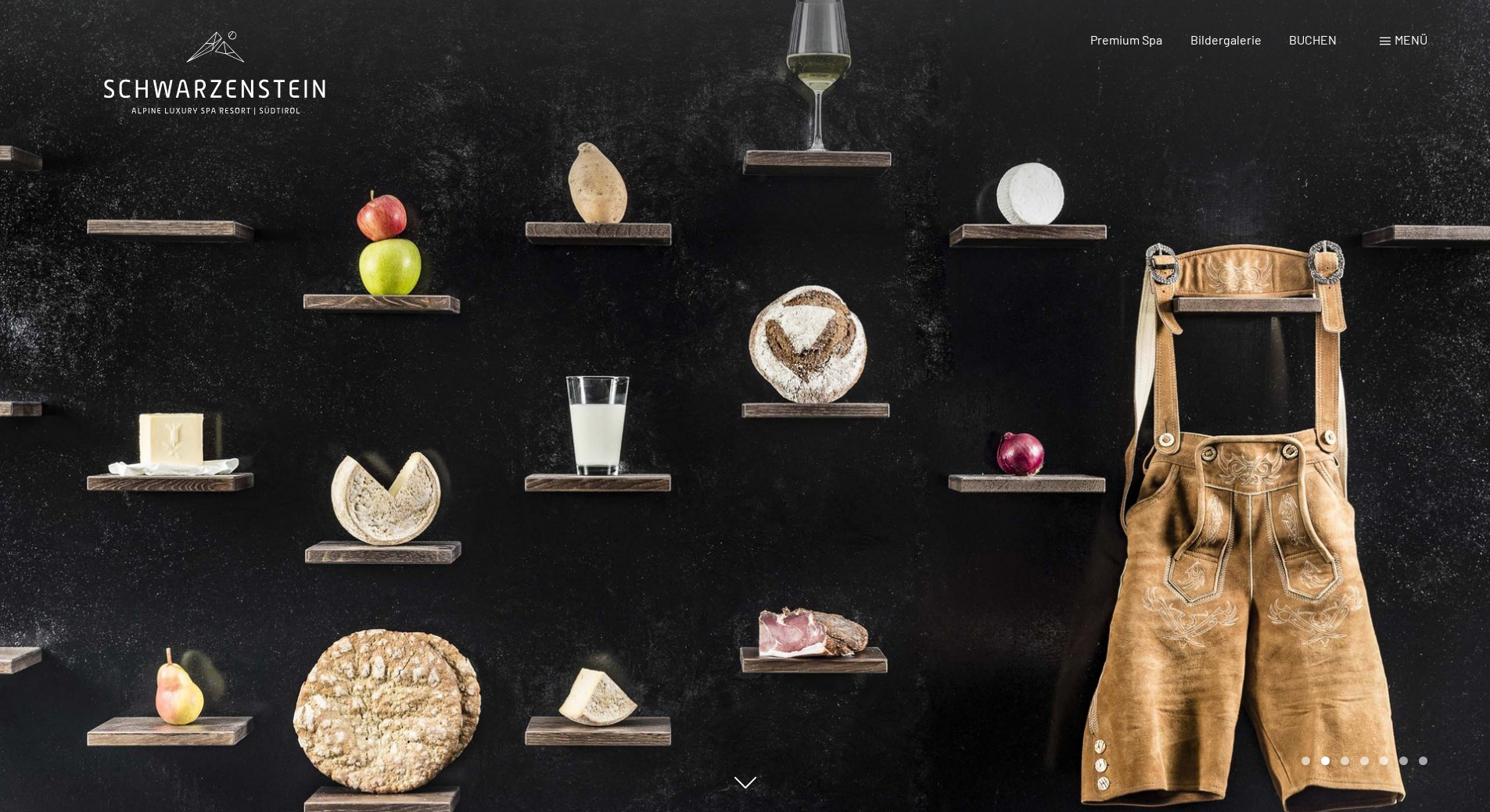
click at [1247, 437] on div at bounding box center [1117, 406] width 745 height 812
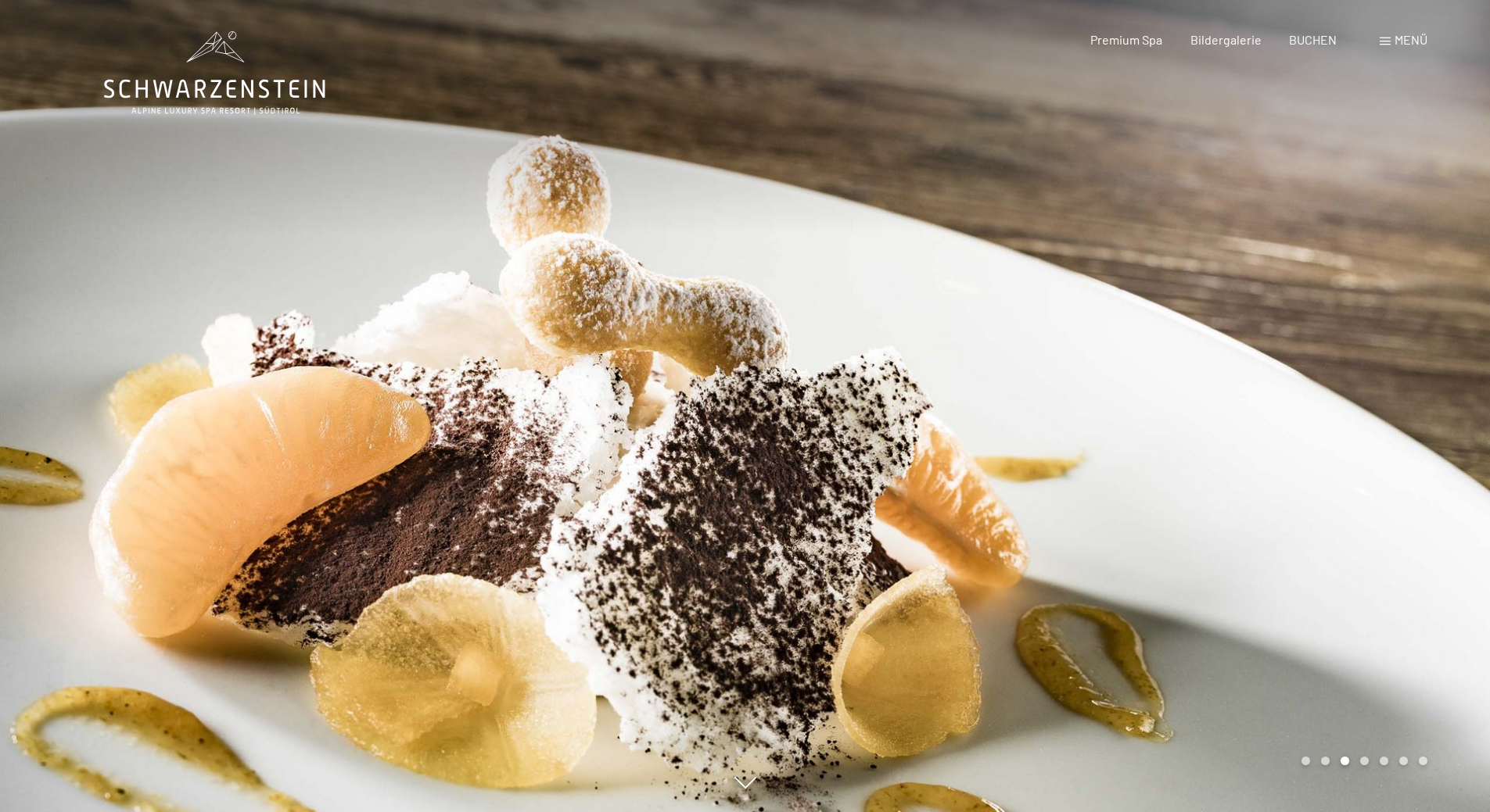
click at [1276, 131] on div at bounding box center [1117, 406] width 745 height 812
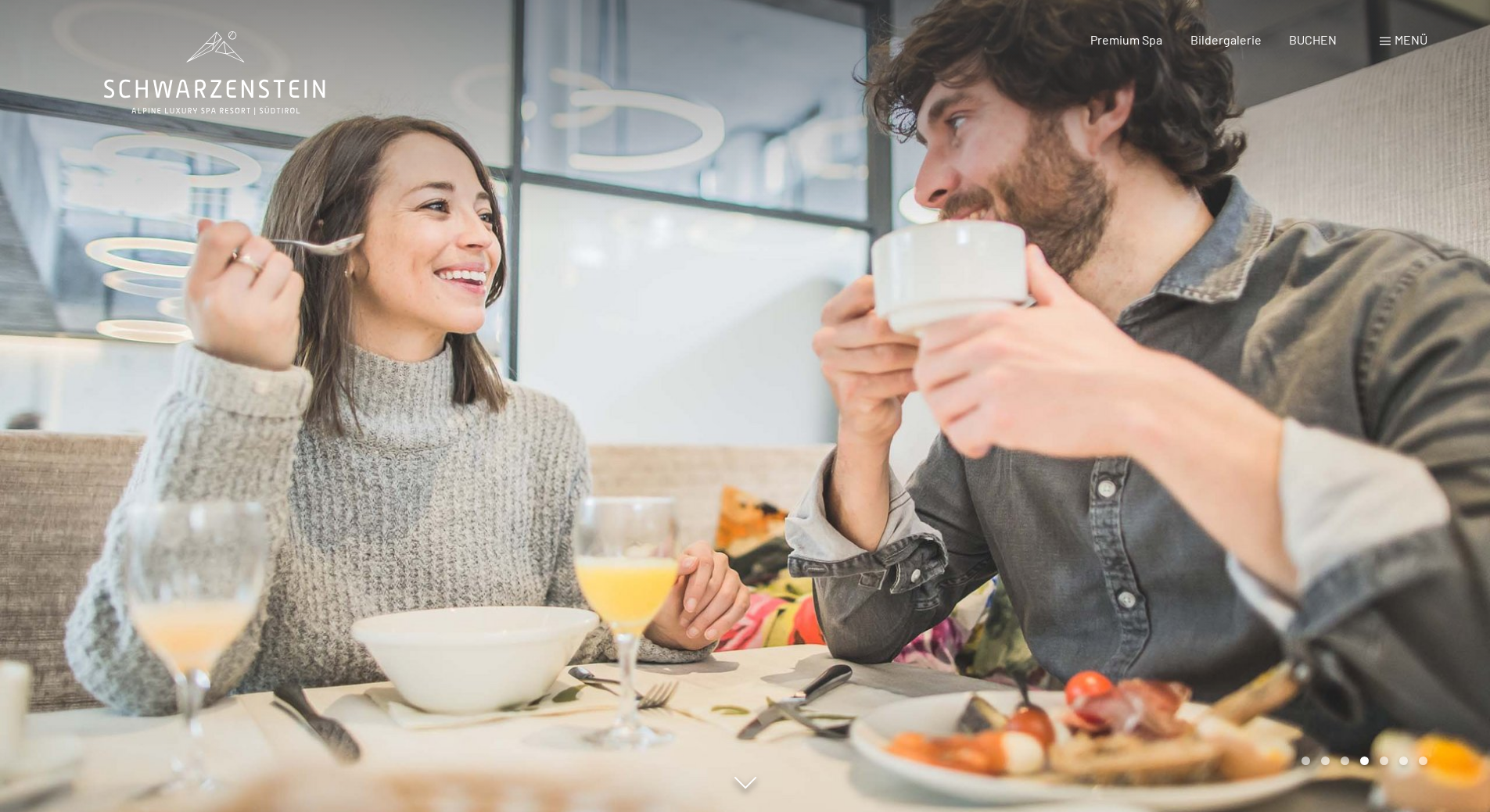
click at [1258, 139] on div at bounding box center [1117, 406] width 745 height 812
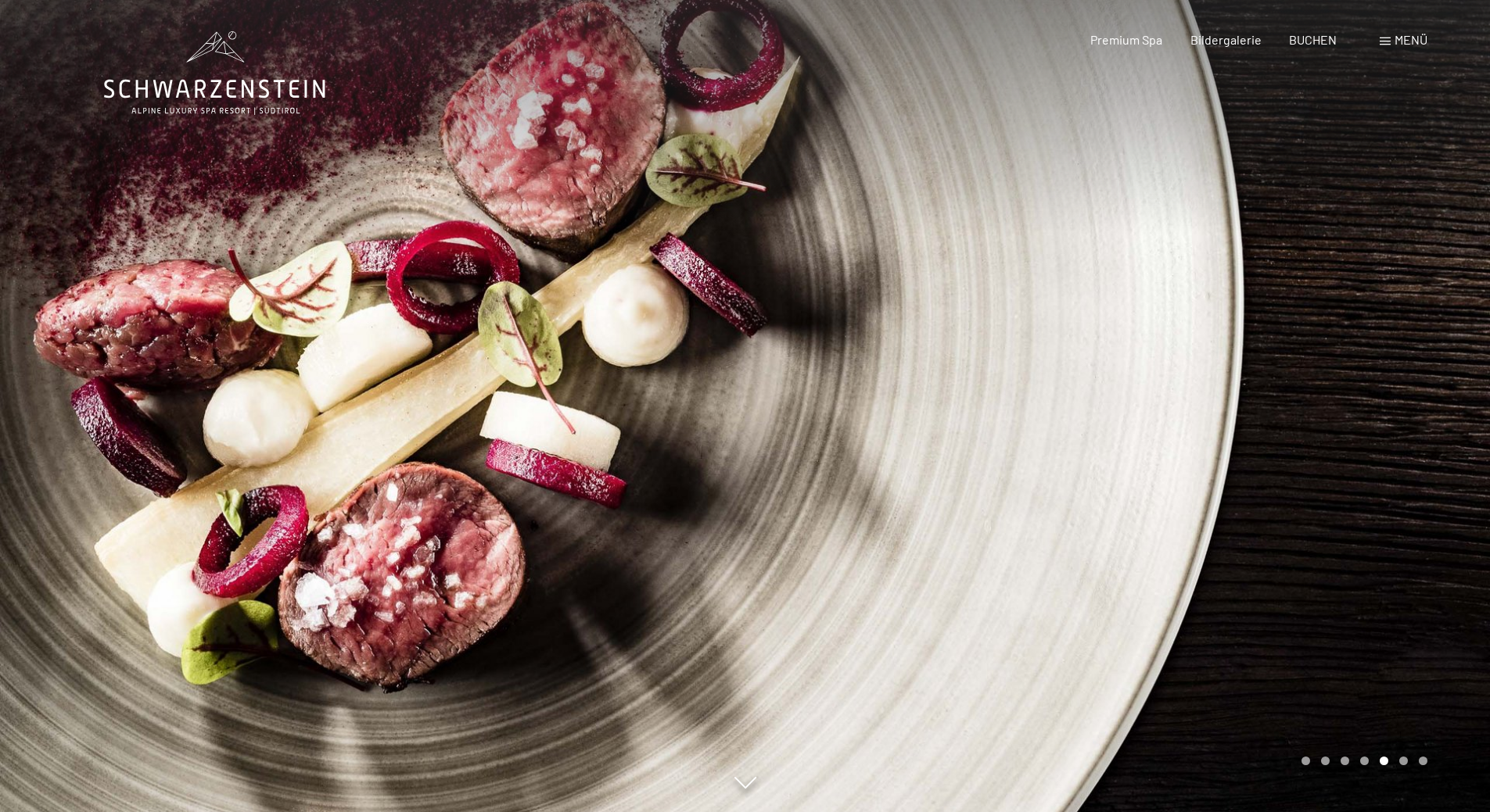
click at [1258, 139] on div at bounding box center [1117, 406] width 745 height 812
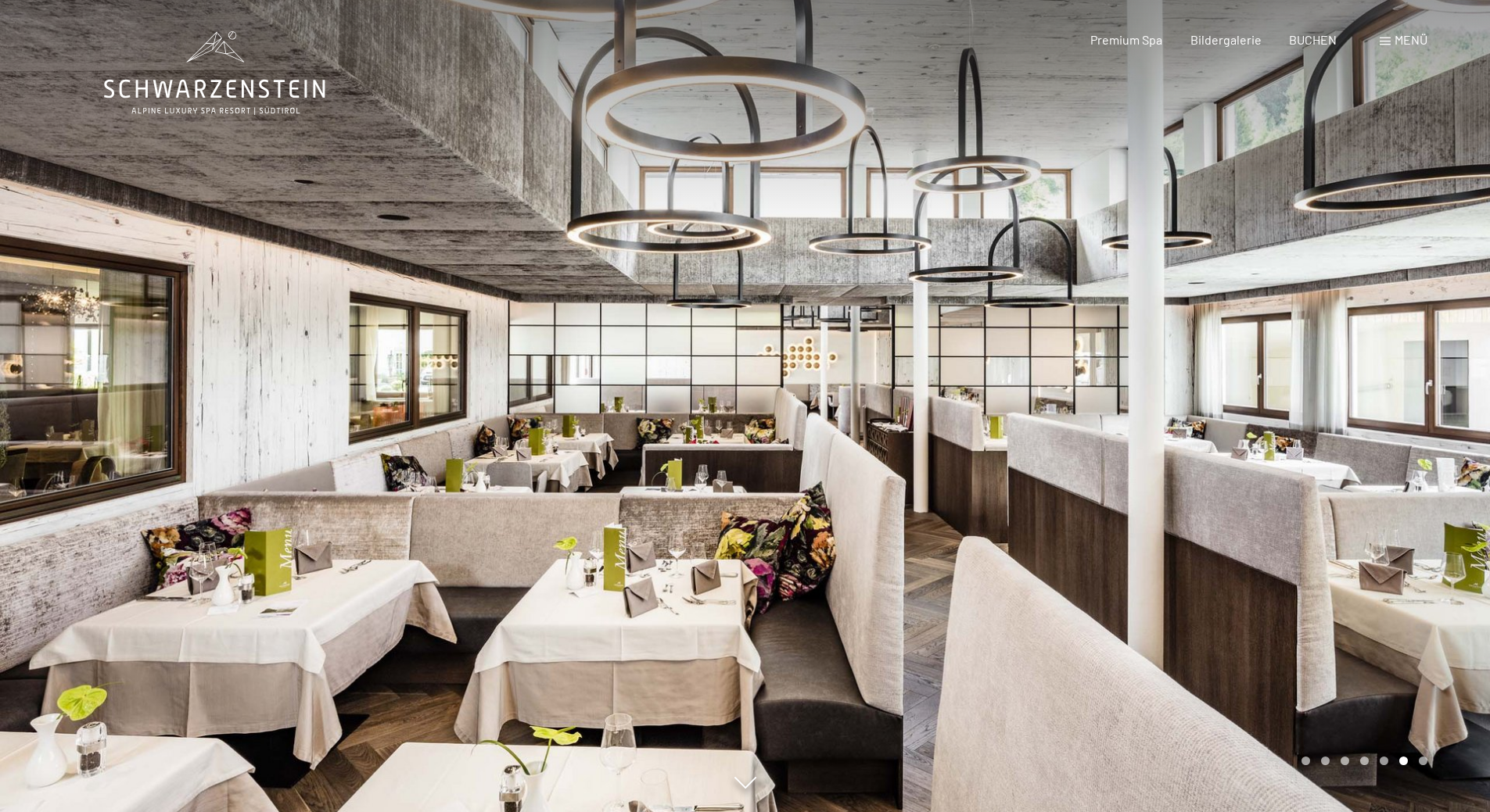
click at [1249, 139] on div at bounding box center [1117, 406] width 745 height 812
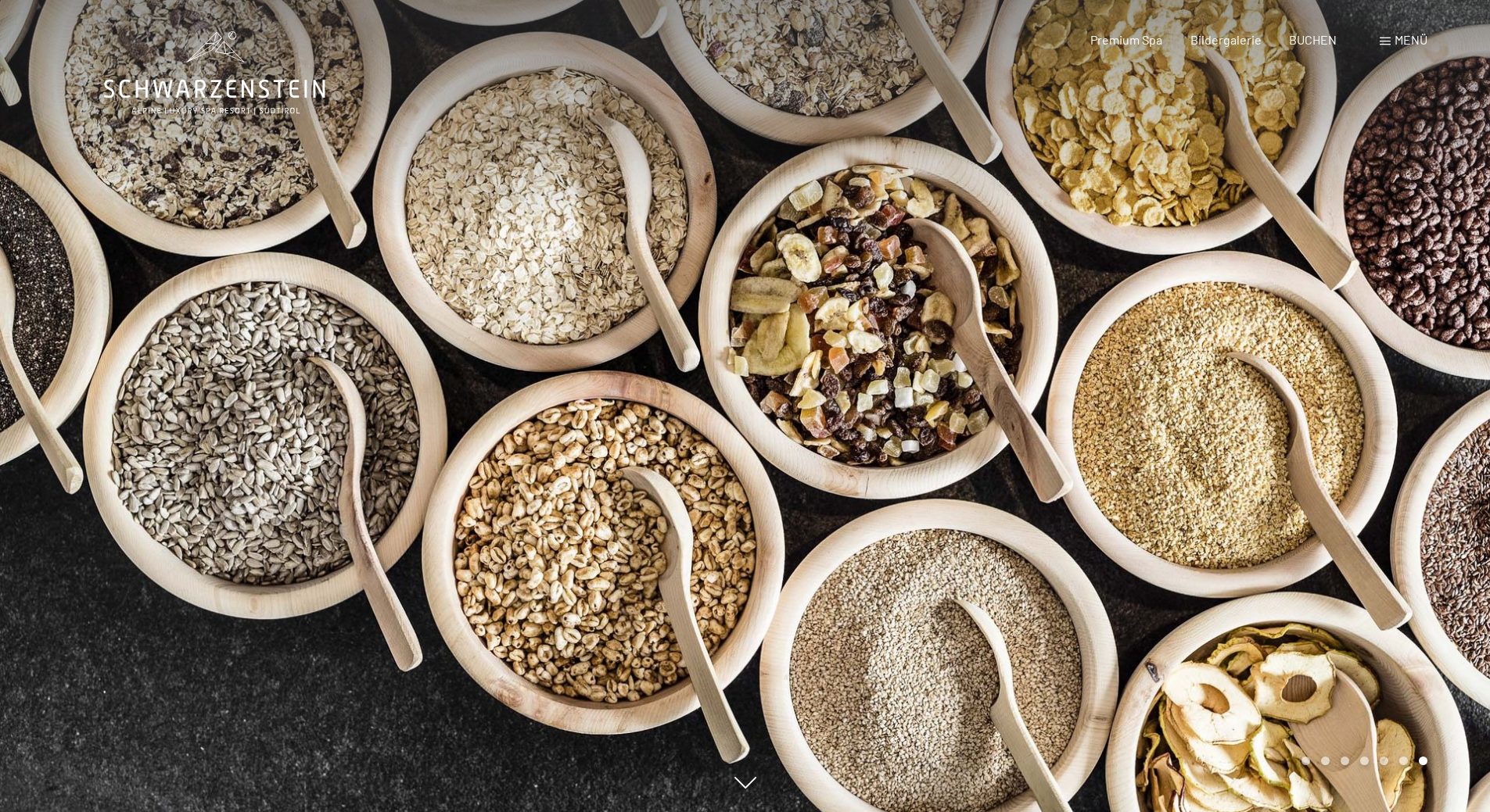
click at [994, 293] on div at bounding box center [1117, 406] width 745 height 812
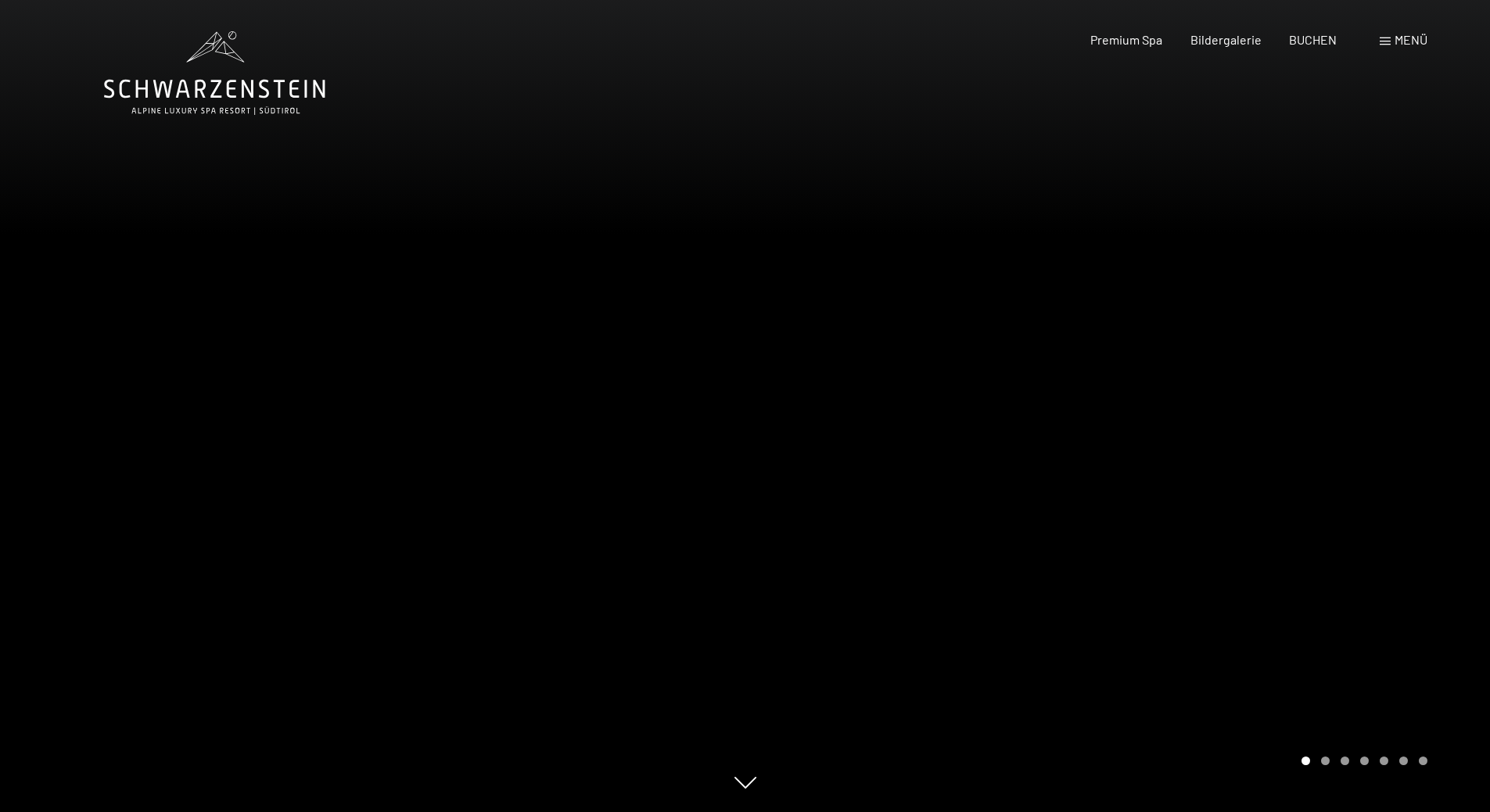
click at [751, 786] on icon at bounding box center [745, 782] width 22 height 12
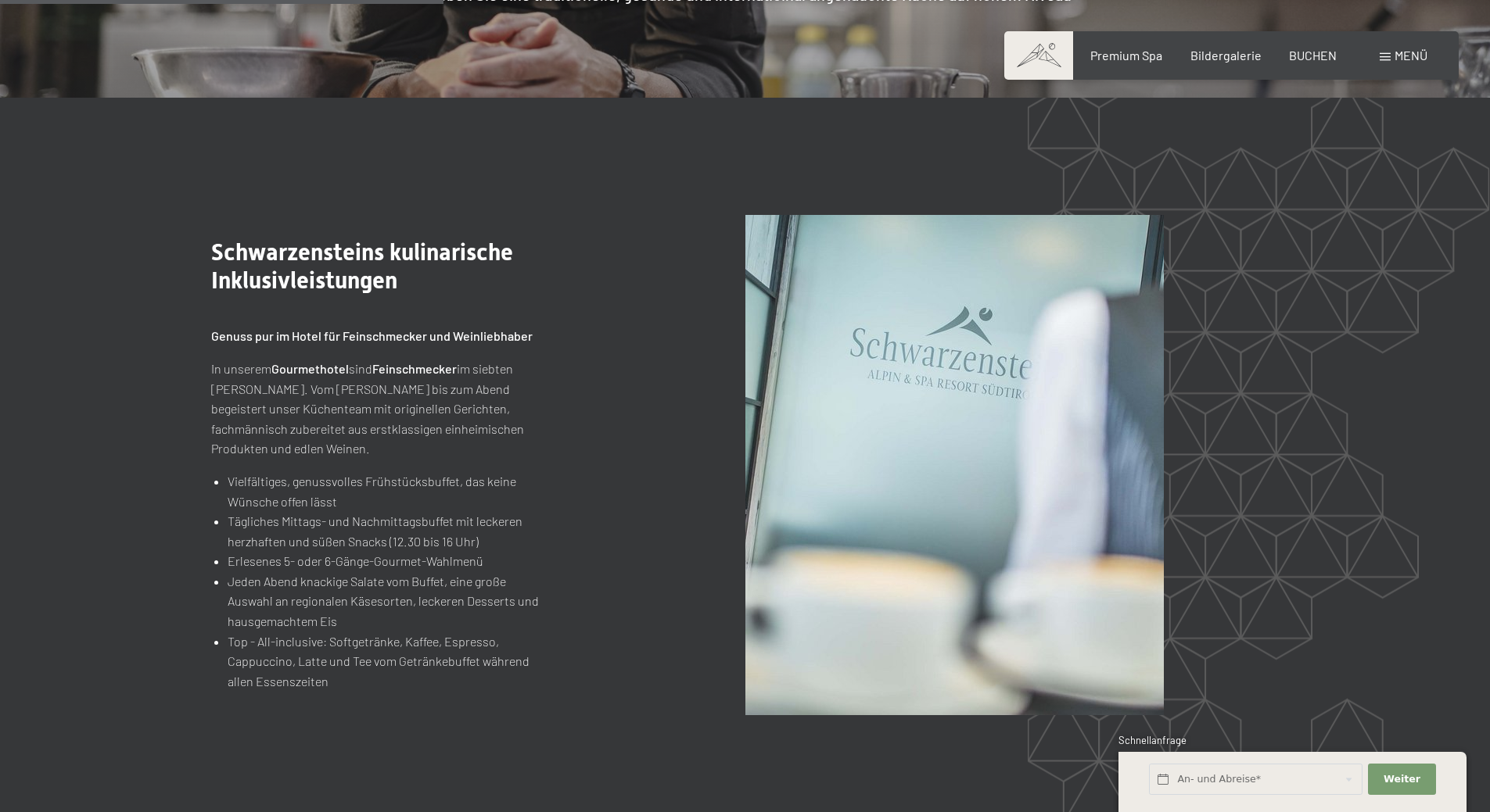
scroll to position [1793, 0]
